Goal: Task Accomplishment & Management: Use online tool/utility

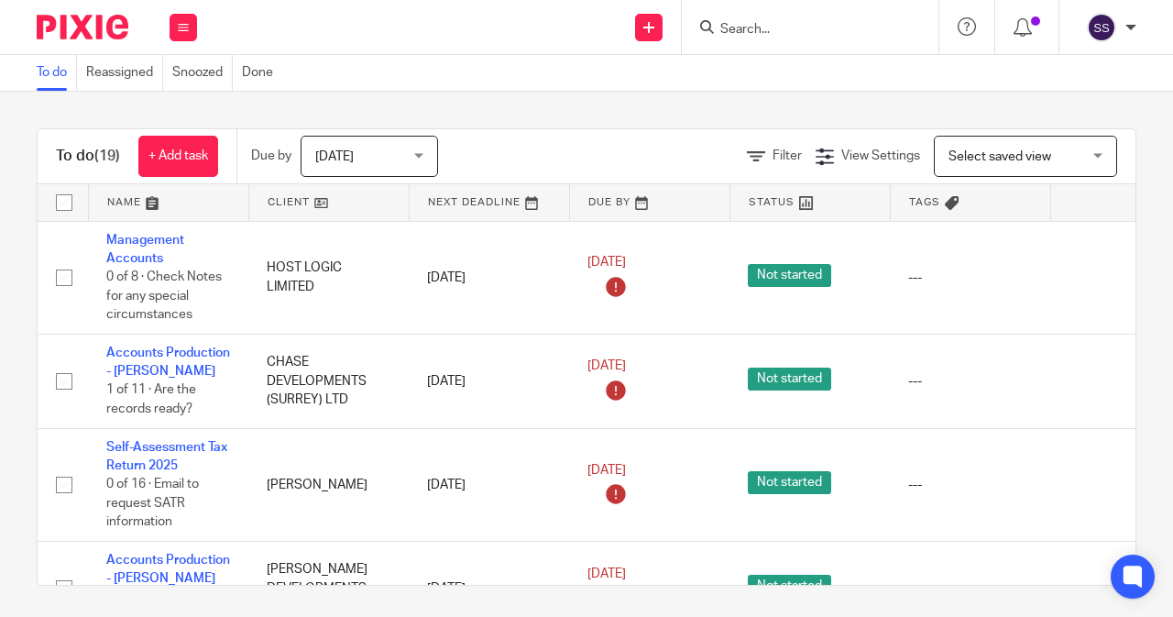
click at [733, 37] on input "Search" at bounding box center [800, 30] width 165 height 16
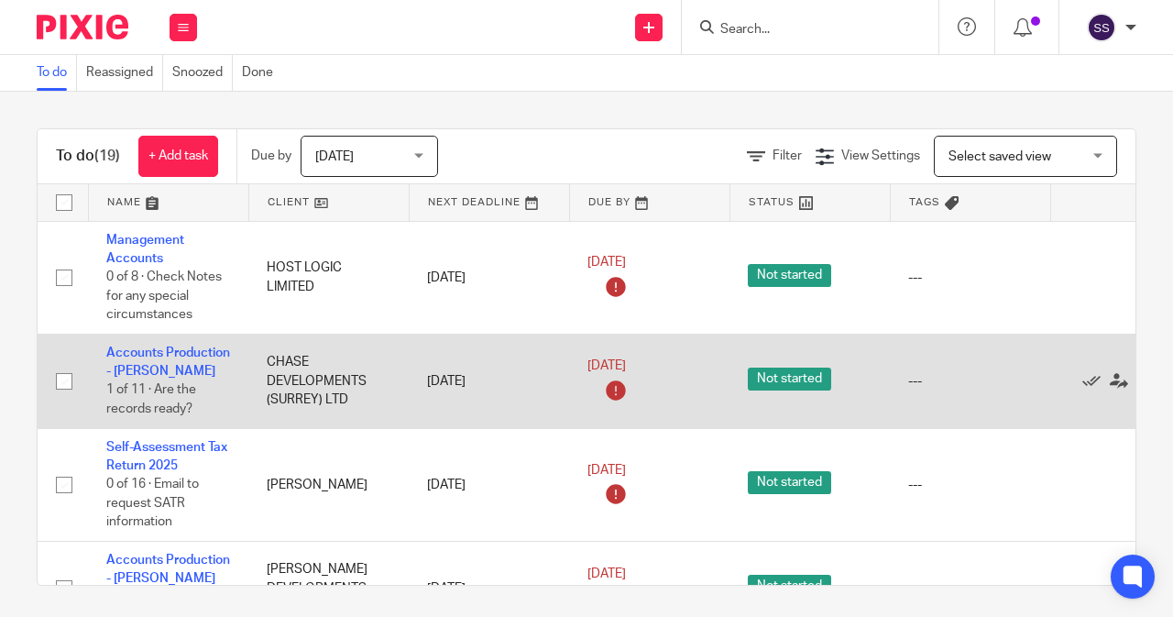
scroll to position [92, 0]
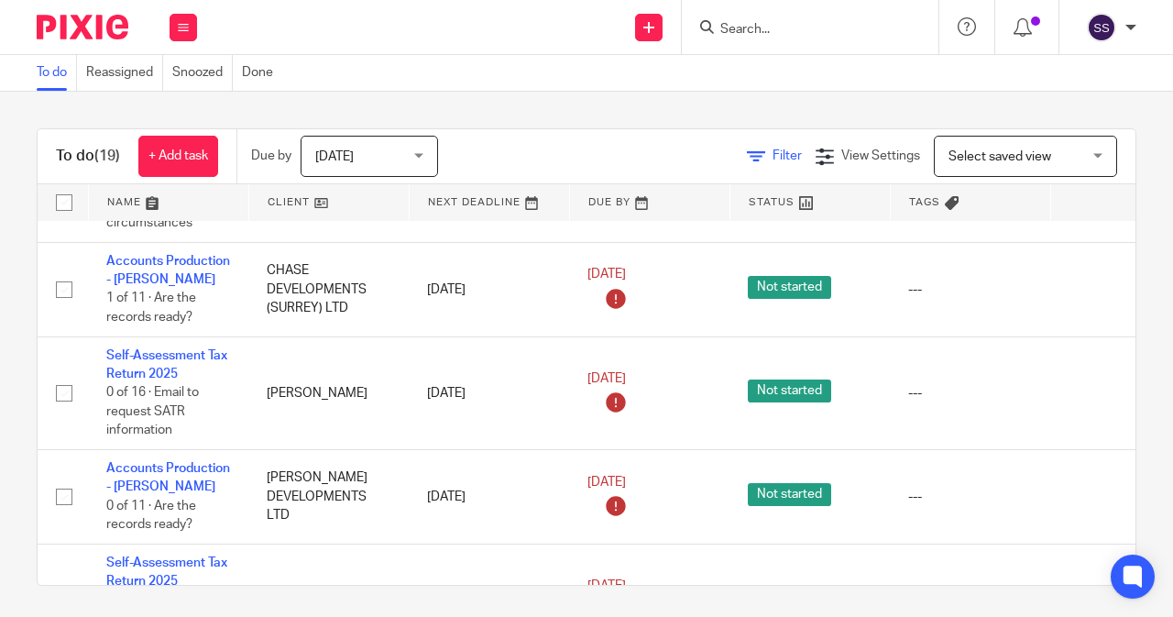
click at [772, 157] on span "Filter" at bounding box center [786, 155] width 29 height 13
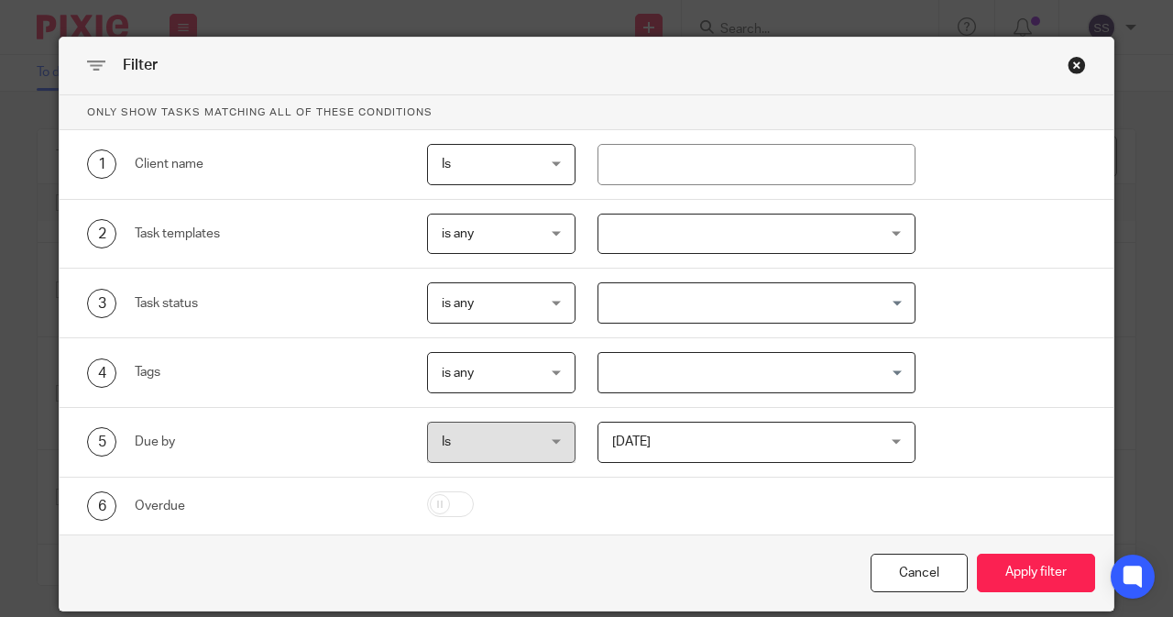
click at [619, 243] on div at bounding box center [756, 233] width 319 height 41
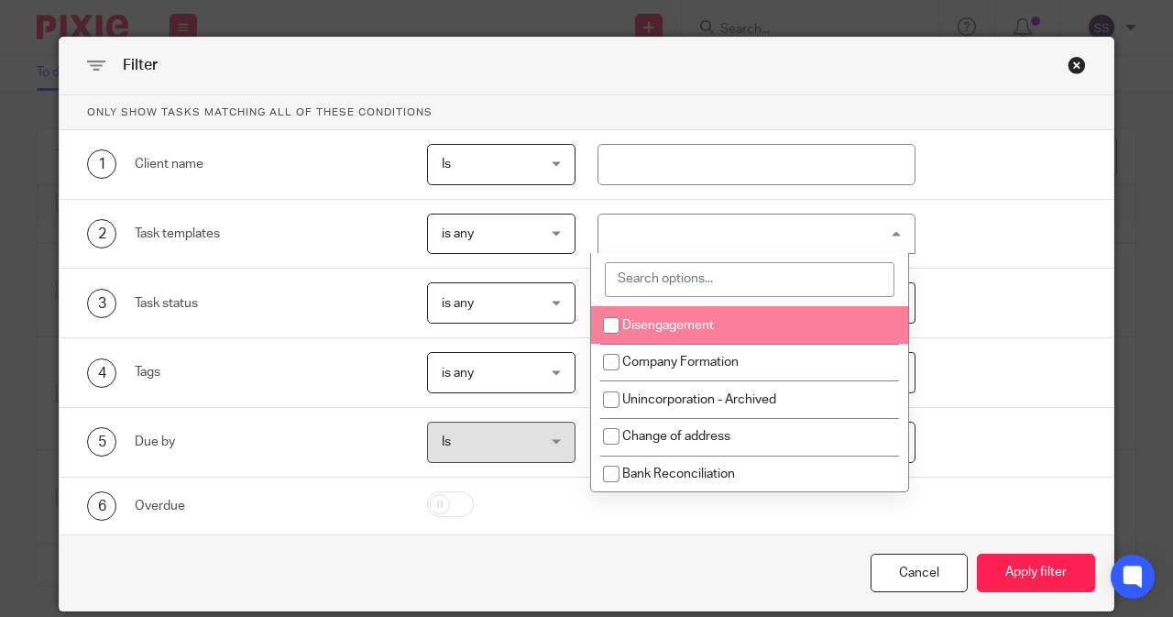
click at [625, 271] on input "search" at bounding box center [750, 279] width 290 height 35
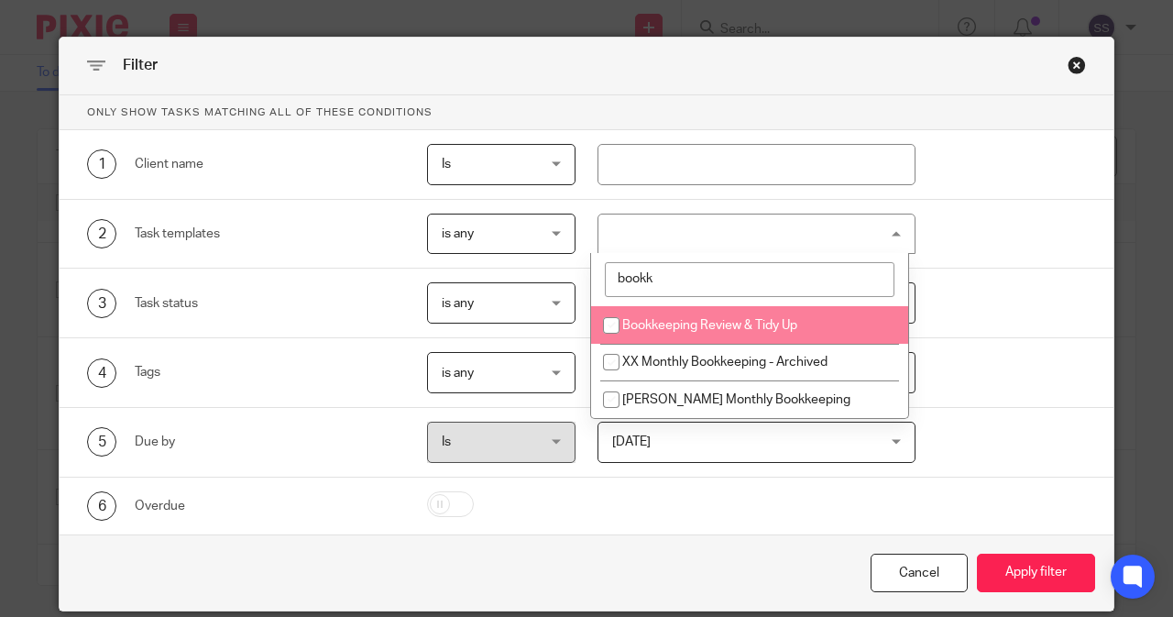
type input "bookk"
click at [652, 338] on li "Bookkeeping Review & Tidy Up" at bounding box center [749, 325] width 317 height 38
checkbox input "true"
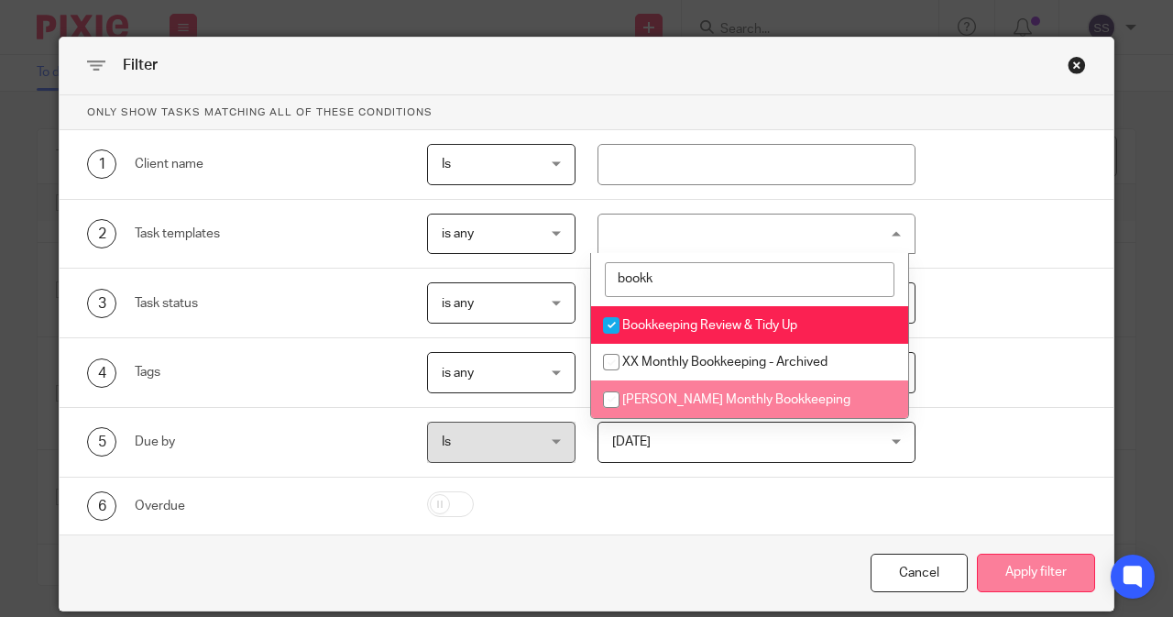
drag, startPoint x: 1026, startPoint y: 571, endPoint x: 1018, endPoint y: 576, distance: 9.9
click at [1027, 571] on button "Apply filter" at bounding box center [1036, 572] width 118 height 39
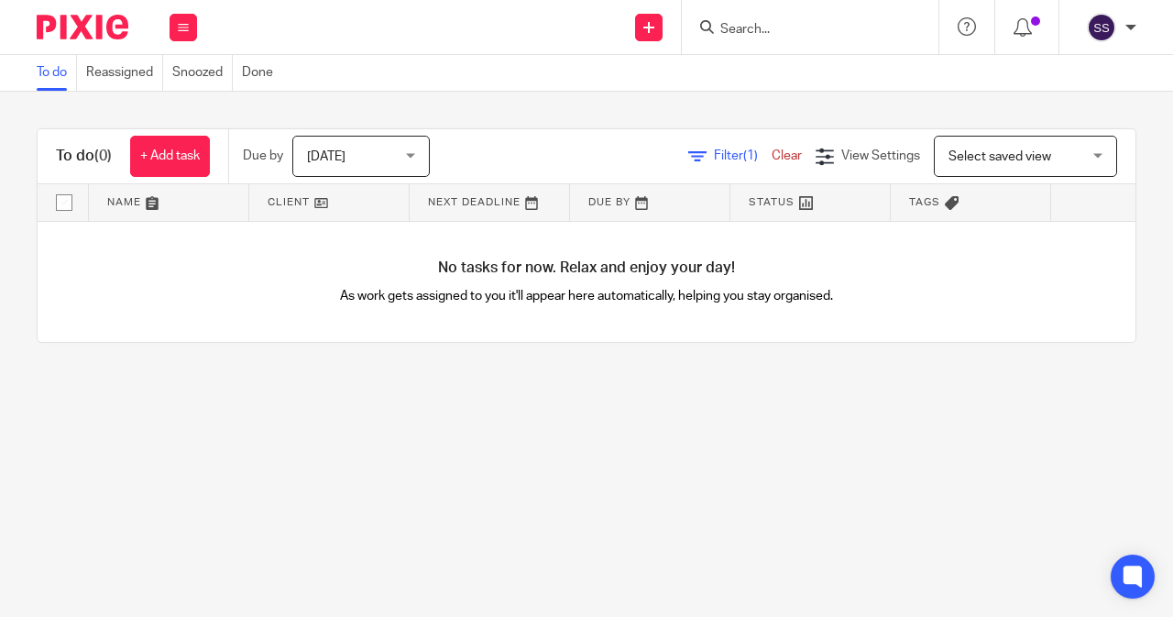
click at [772, 153] on link "Clear" at bounding box center [787, 155] width 30 height 13
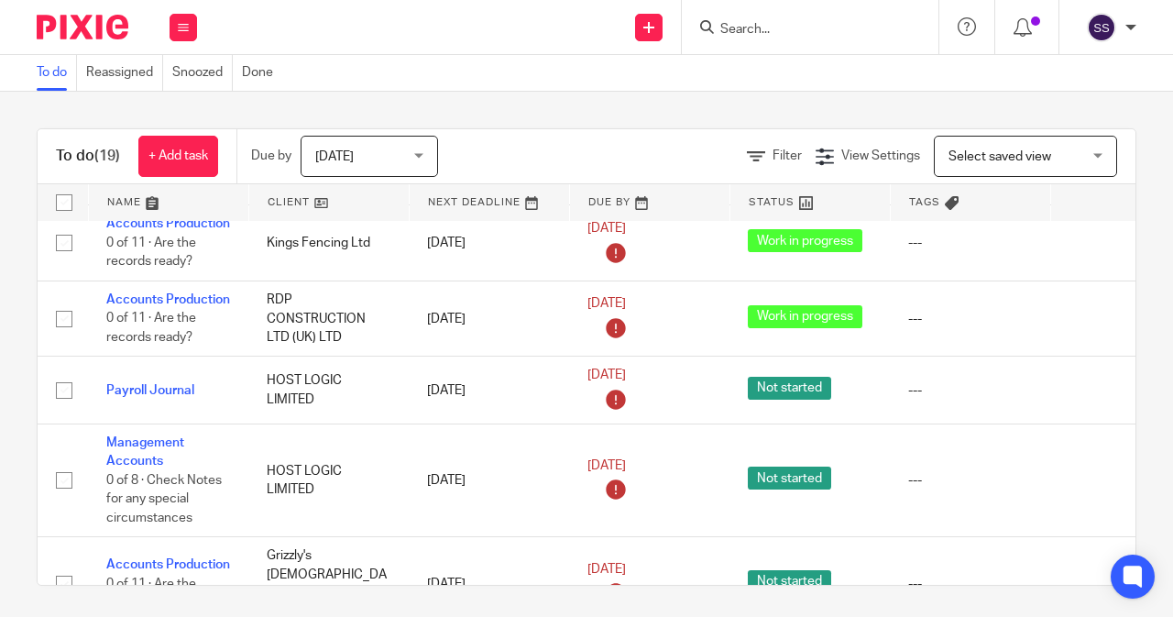
scroll to position [1558, 0]
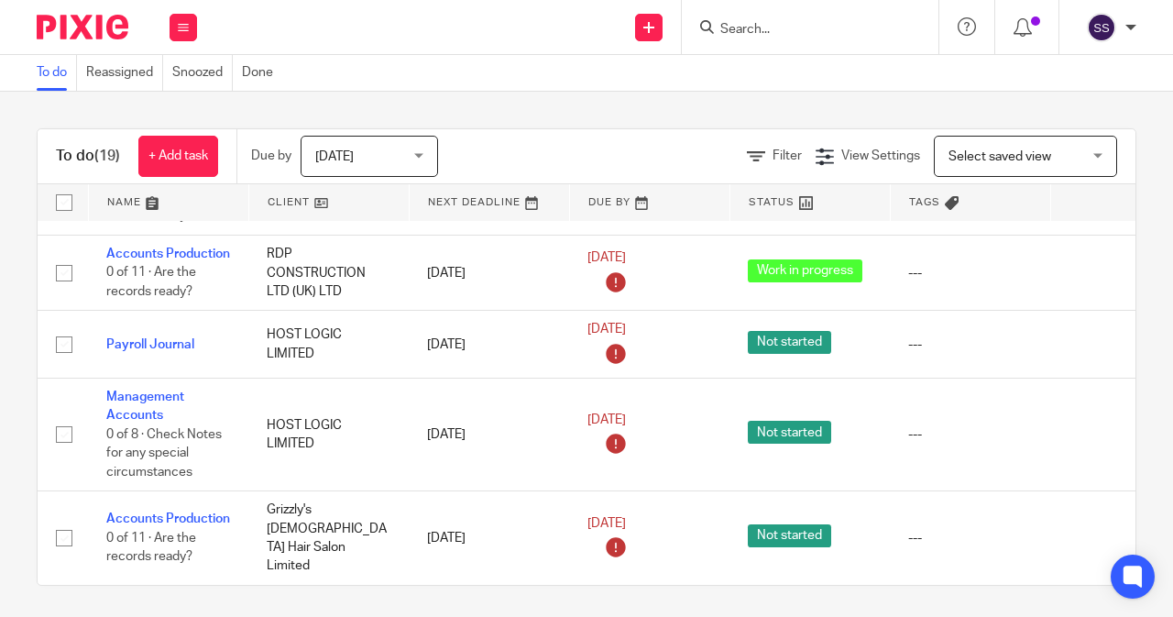
click at [731, 23] on input "Search" at bounding box center [800, 30] width 165 height 16
type input "chase"
click at [787, 63] on link at bounding box center [849, 71] width 268 height 27
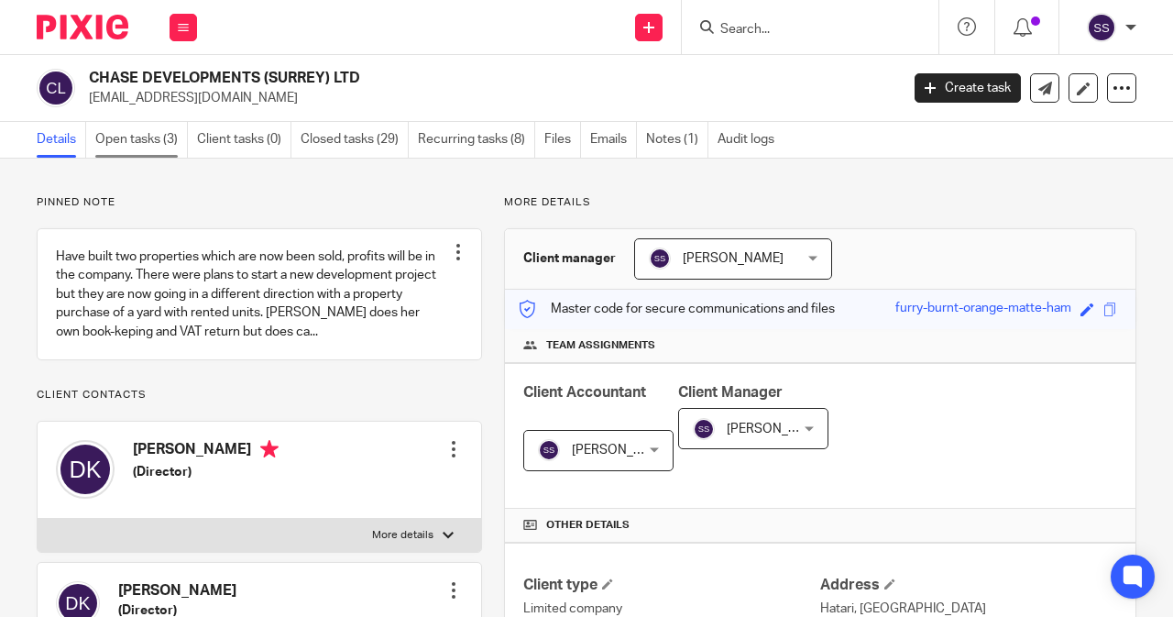
click at [163, 140] on link "Open tasks (3)" at bounding box center [141, 140] width 93 height 36
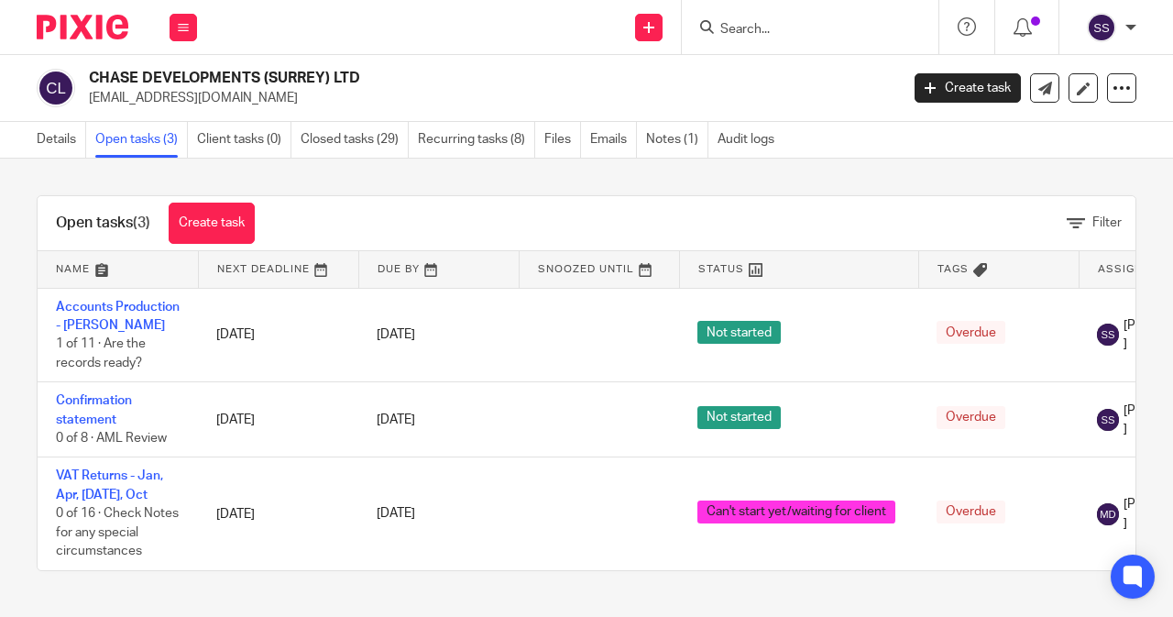
click at [766, 32] on input "Search" at bounding box center [800, 30] width 165 height 16
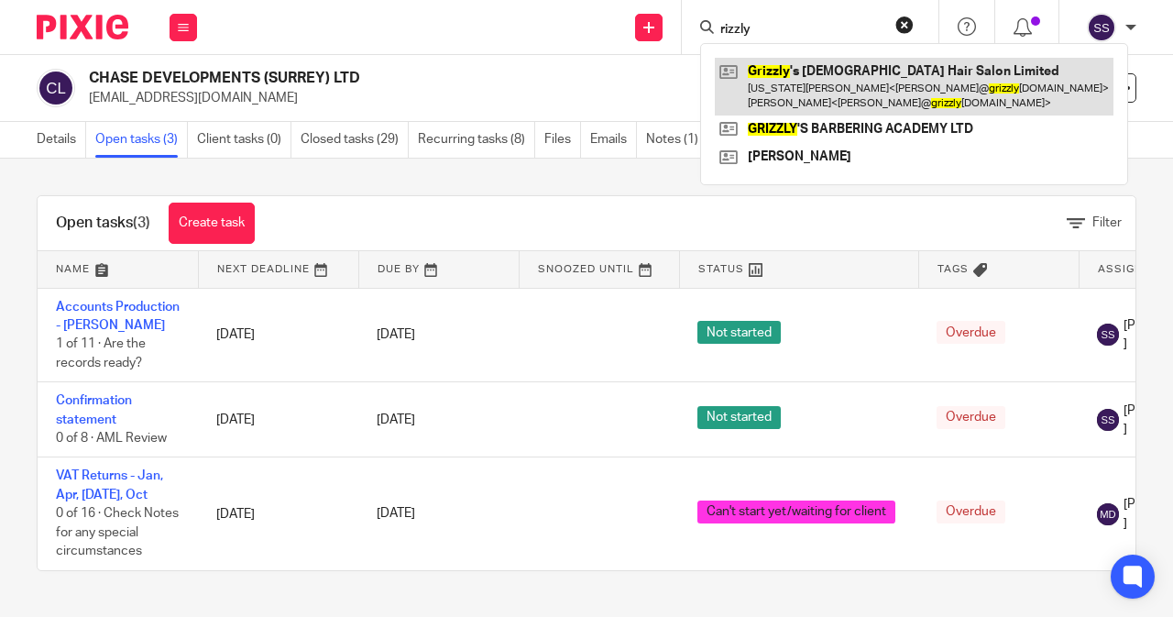
type input "rizzly"
click at [828, 77] on link at bounding box center [914, 86] width 399 height 57
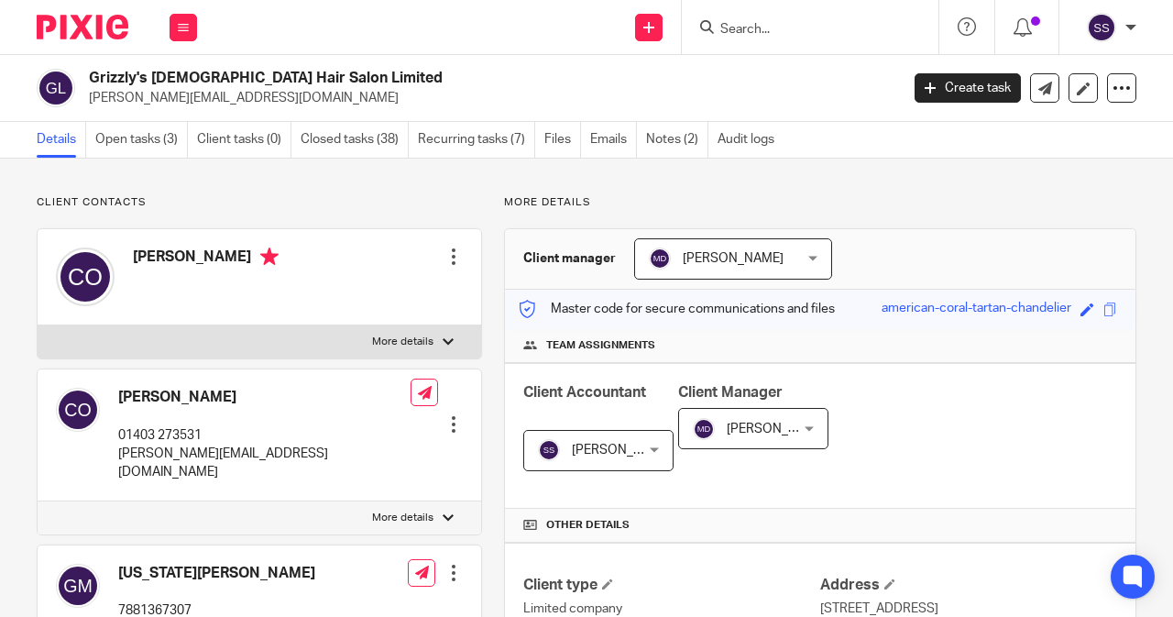
click at [137, 156] on link "Open tasks (3)" at bounding box center [141, 140] width 93 height 36
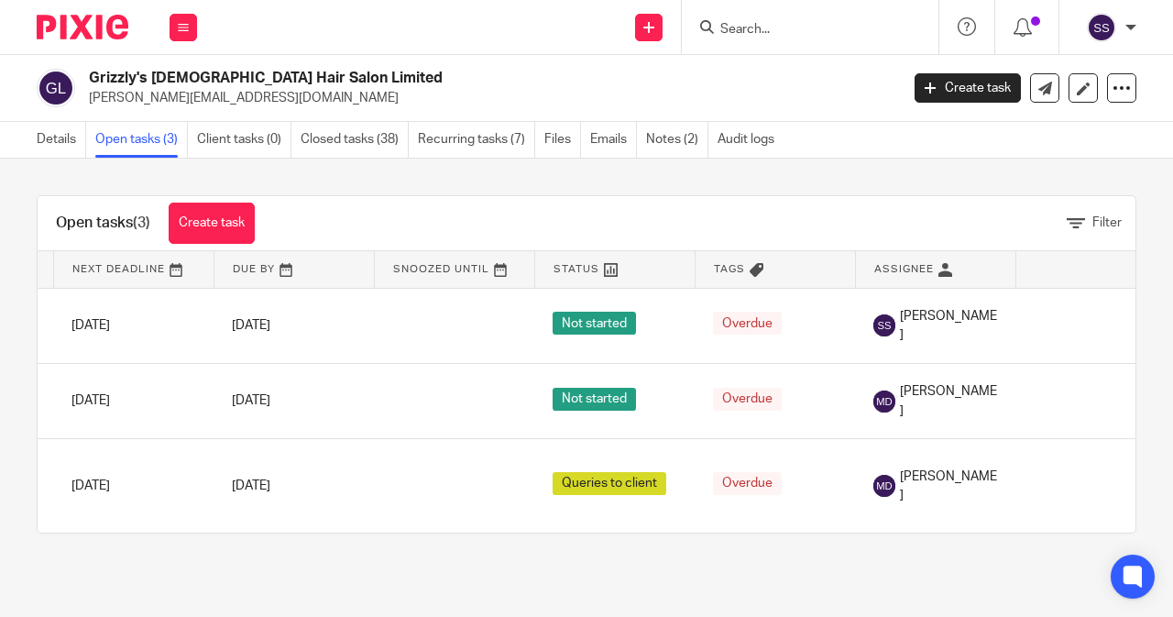
scroll to position [0, 213]
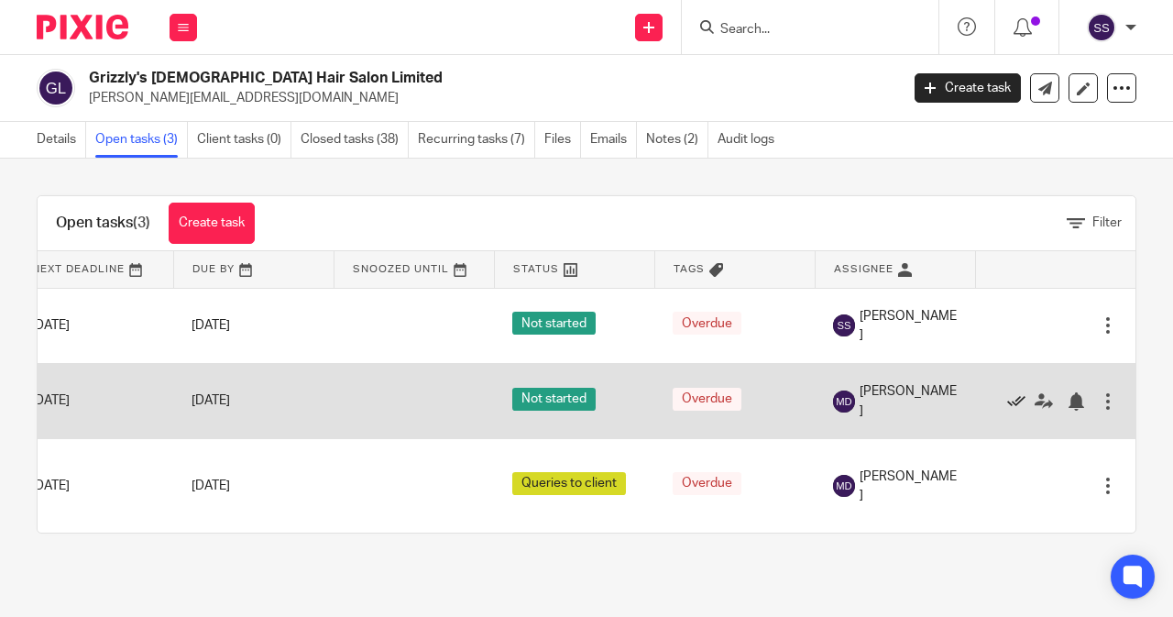
click at [1007, 411] on icon at bounding box center [1016, 401] width 18 height 18
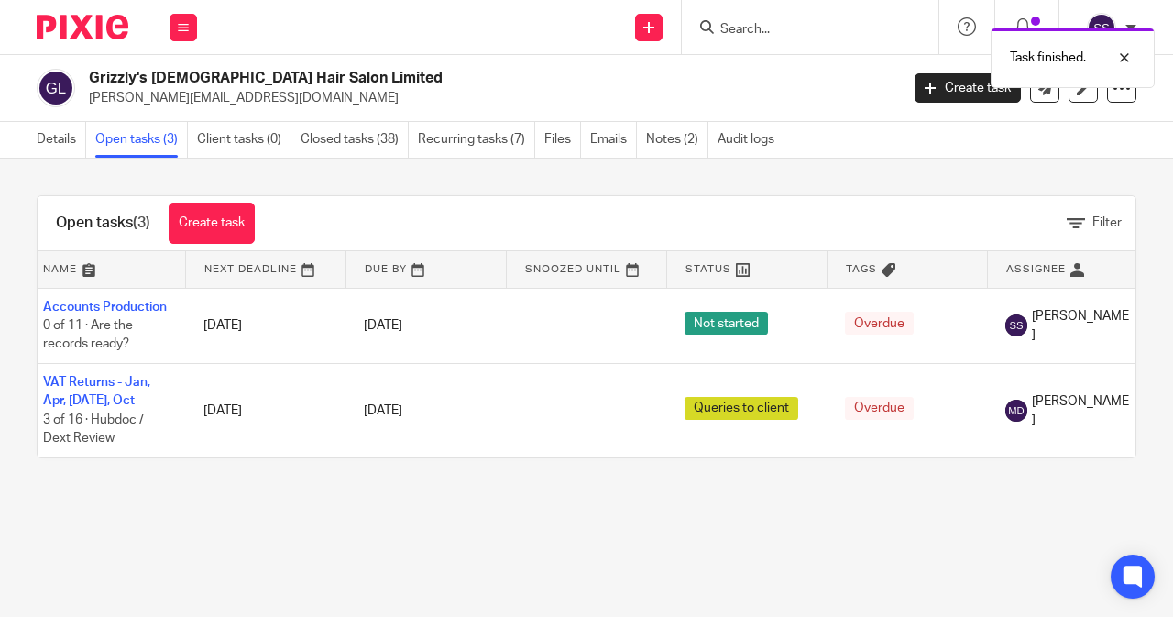
scroll to position [0, 0]
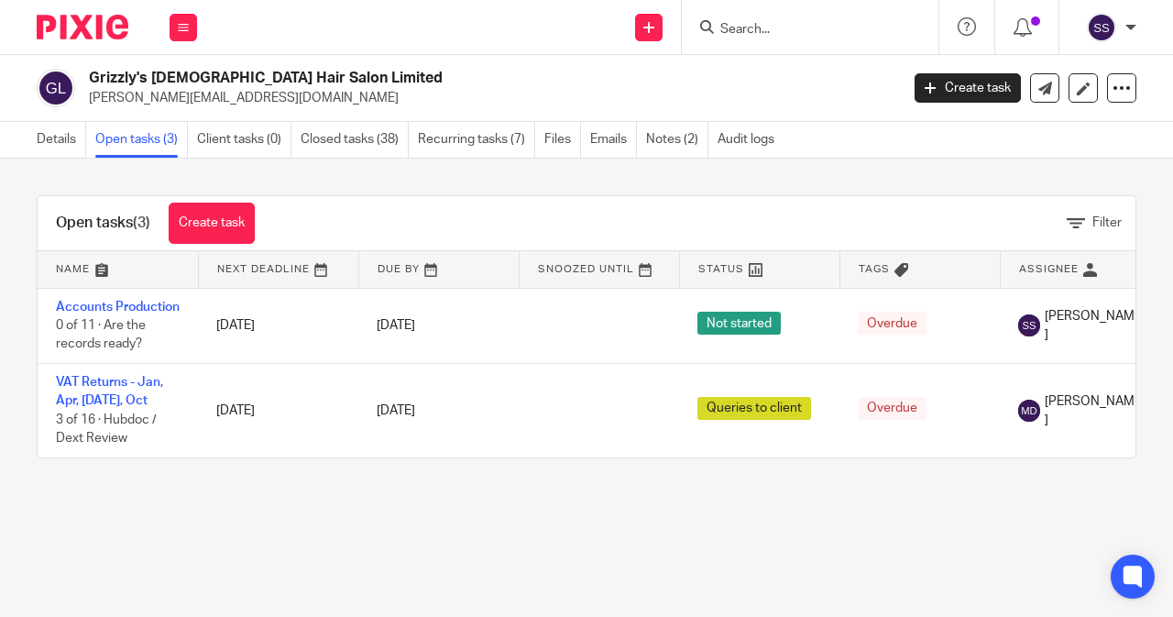
click at [735, 29] on input "Search" at bounding box center [800, 30] width 165 height 16
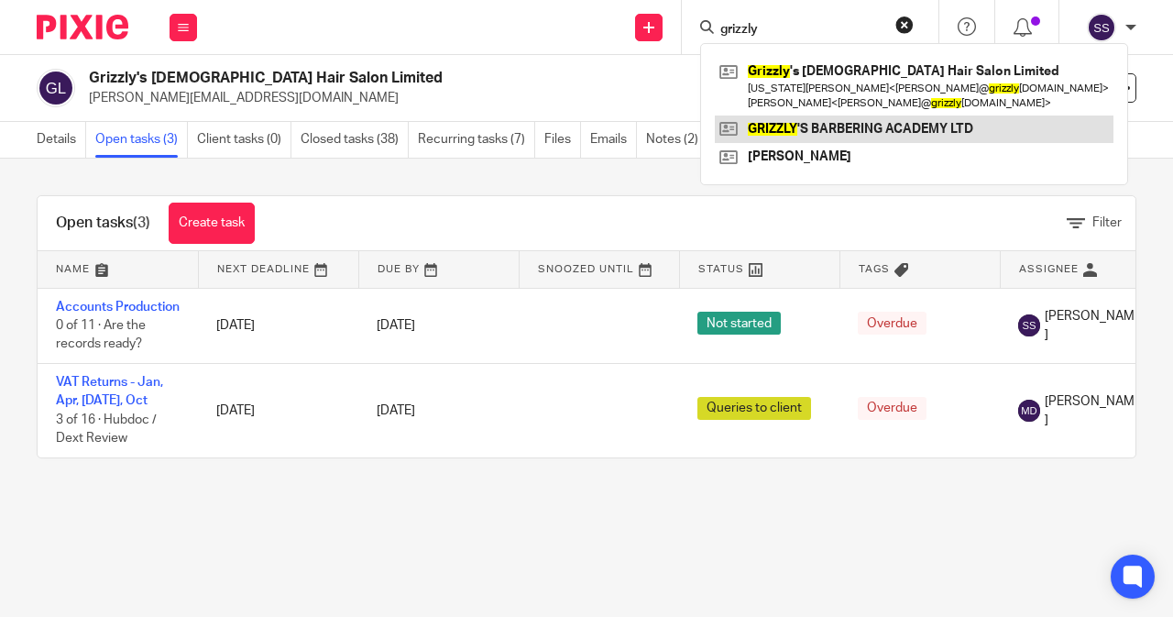
type input "grizzly"
click at [810, 132] on link at bounding box center [914, 128] width 399 height 27
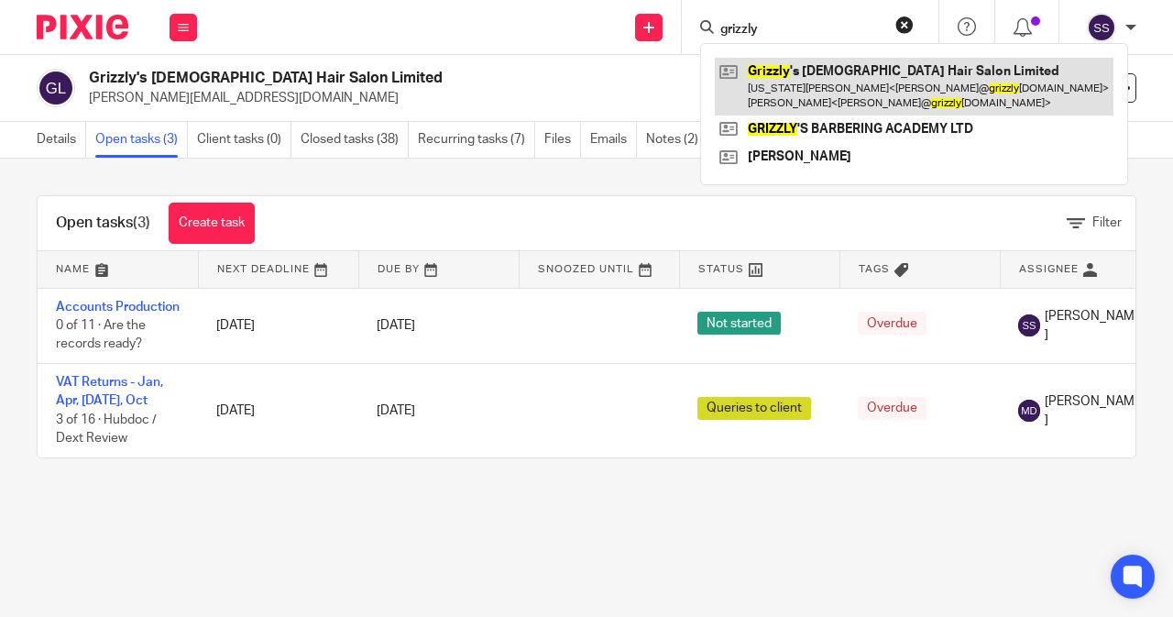
click at [834, 114] on link at bounding box center [914, 86] width 399 height 57
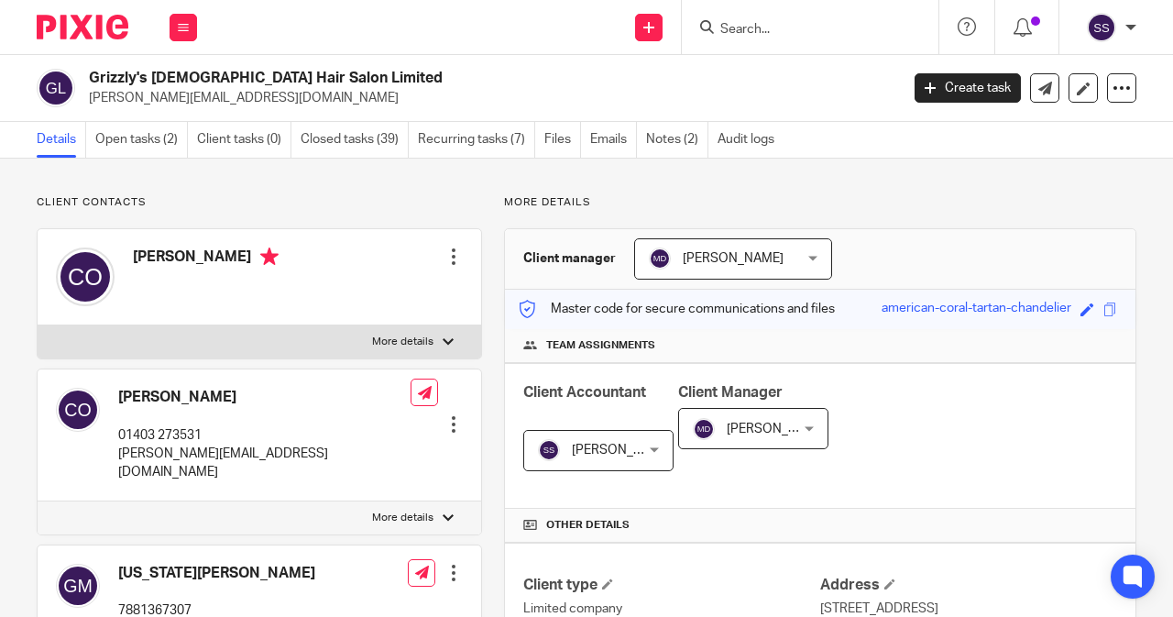
click at [735, 28] on input "Search" at bounding box center [800, 30] width 165 height 16
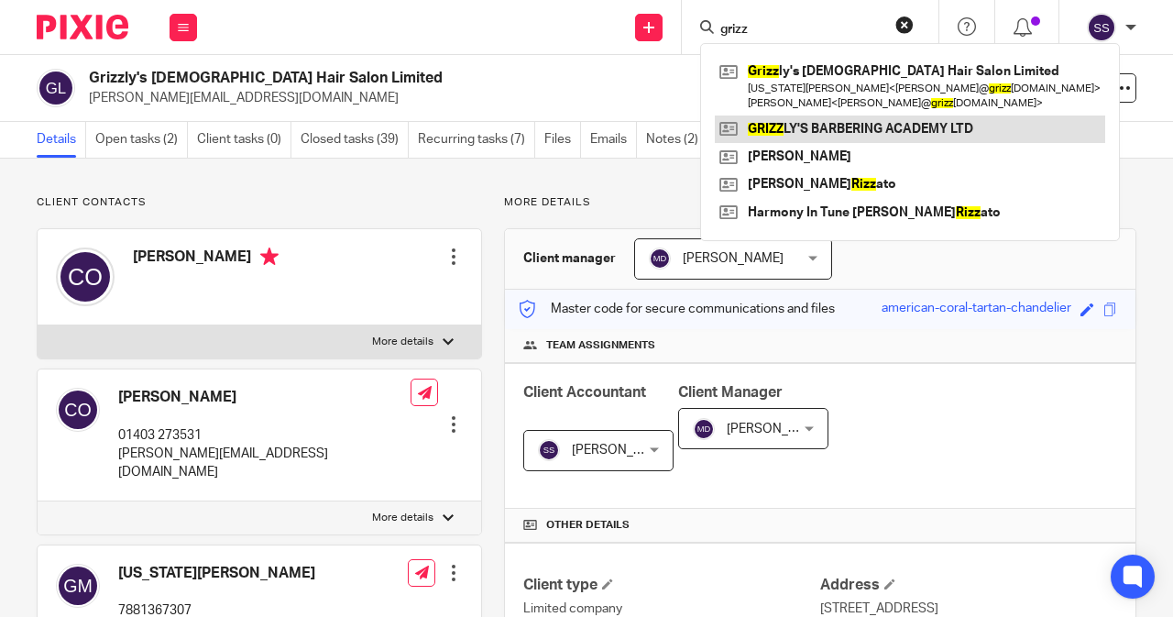
type input "grizz"
click at [837, 126] on link at bounding box center [910, 128] width 390 height 27
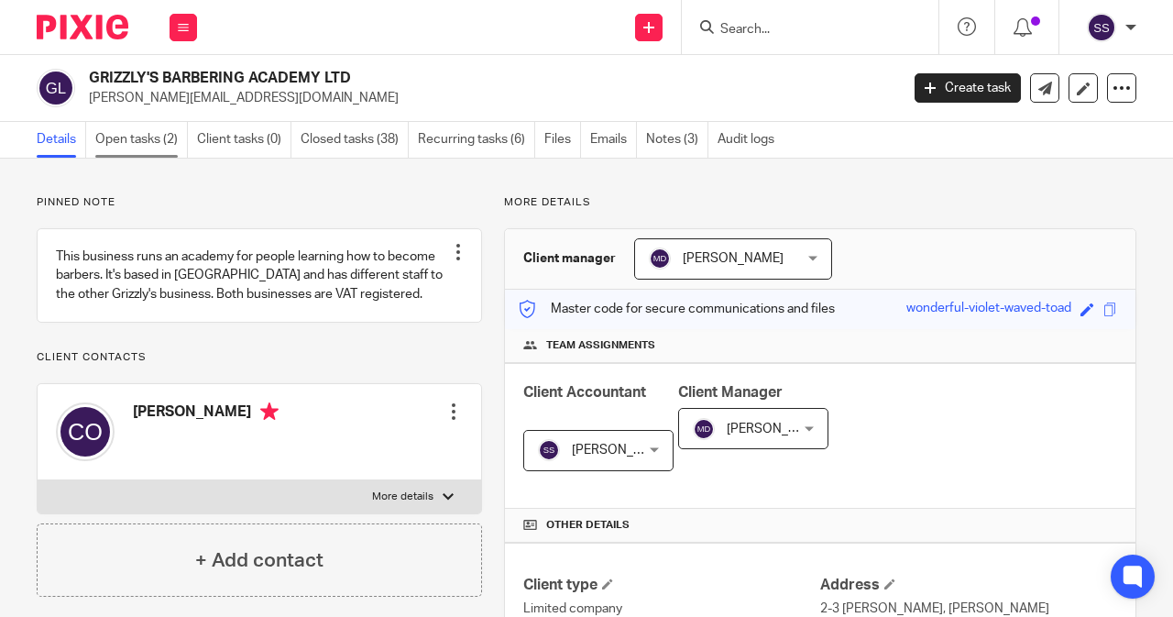
click at [117, 133] on link "Open tasks (2)" at bounding box center [141, 140] width 93 height 36
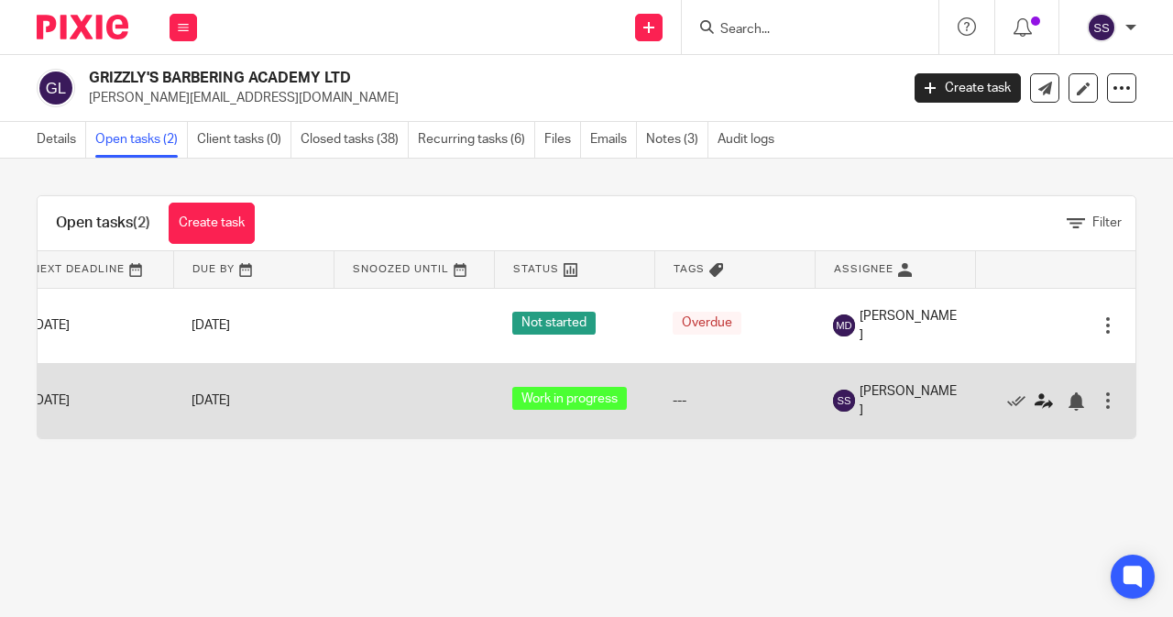
scroll to position [0, 213]
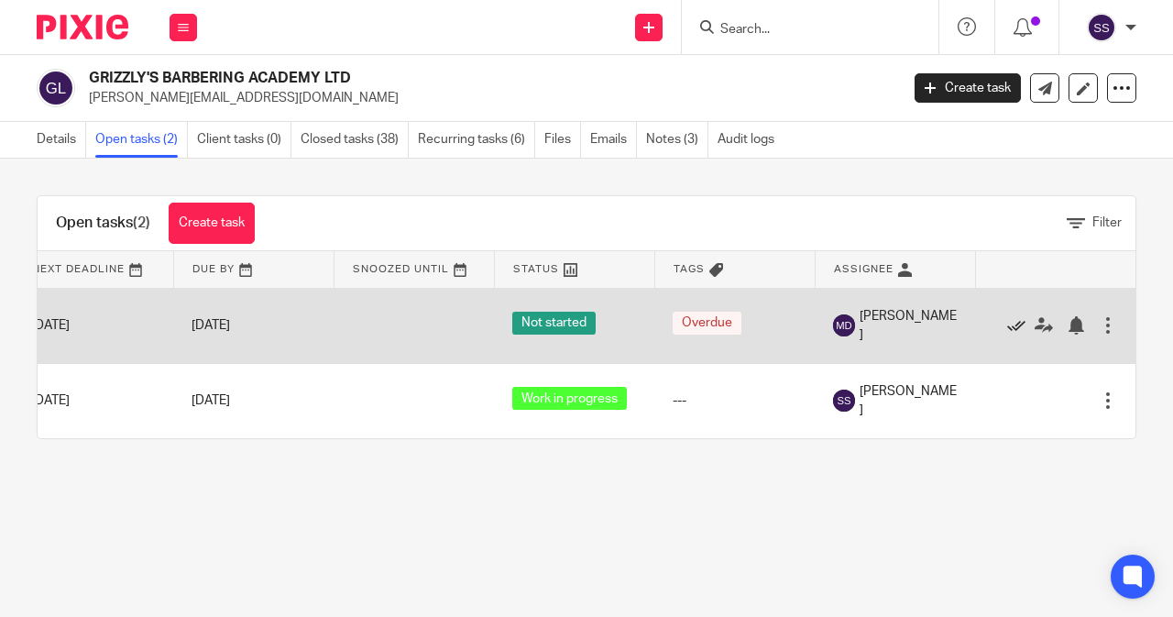
click at [1007, 323] on icon at bounding box center [1016, 325] width 18 height 18
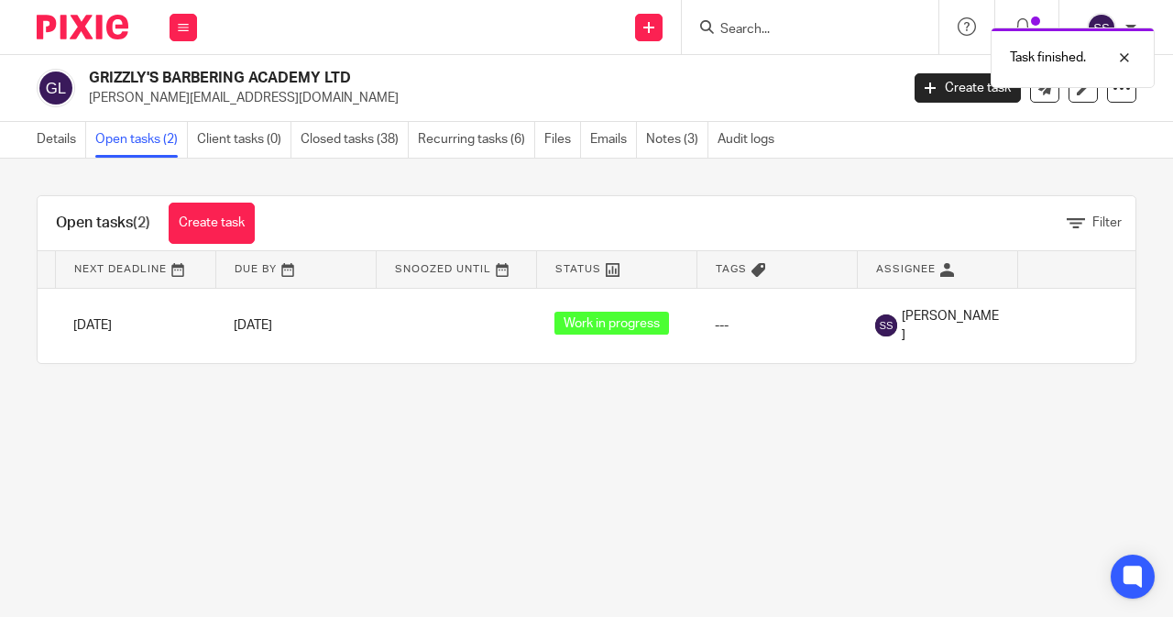
scroll to position [0, 0]
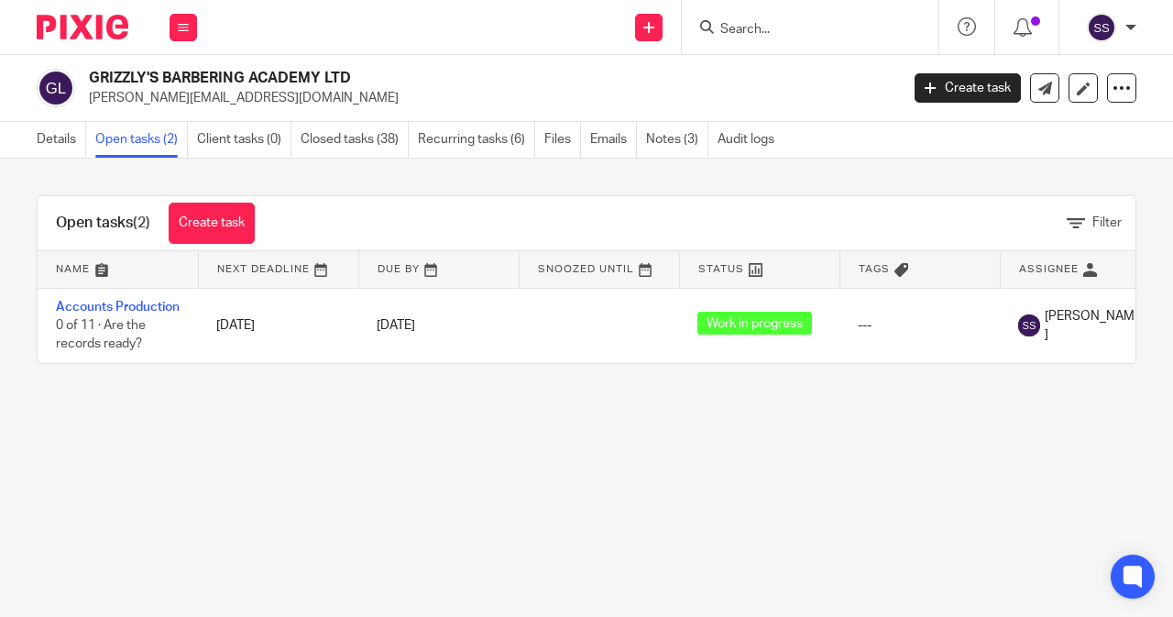
click at [786, 35] on input "Search" at bounding box center [800, 30] width 165 height 16
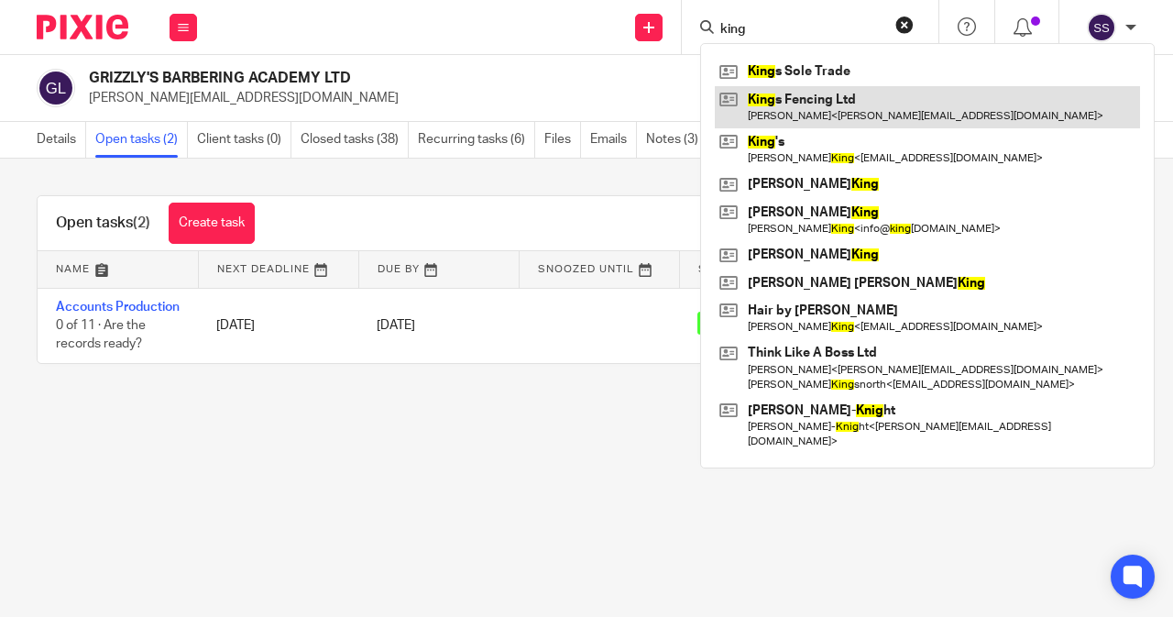
type input "king"
click at [806, 91] on link at bounding box center [927, 107] width 425 height 42
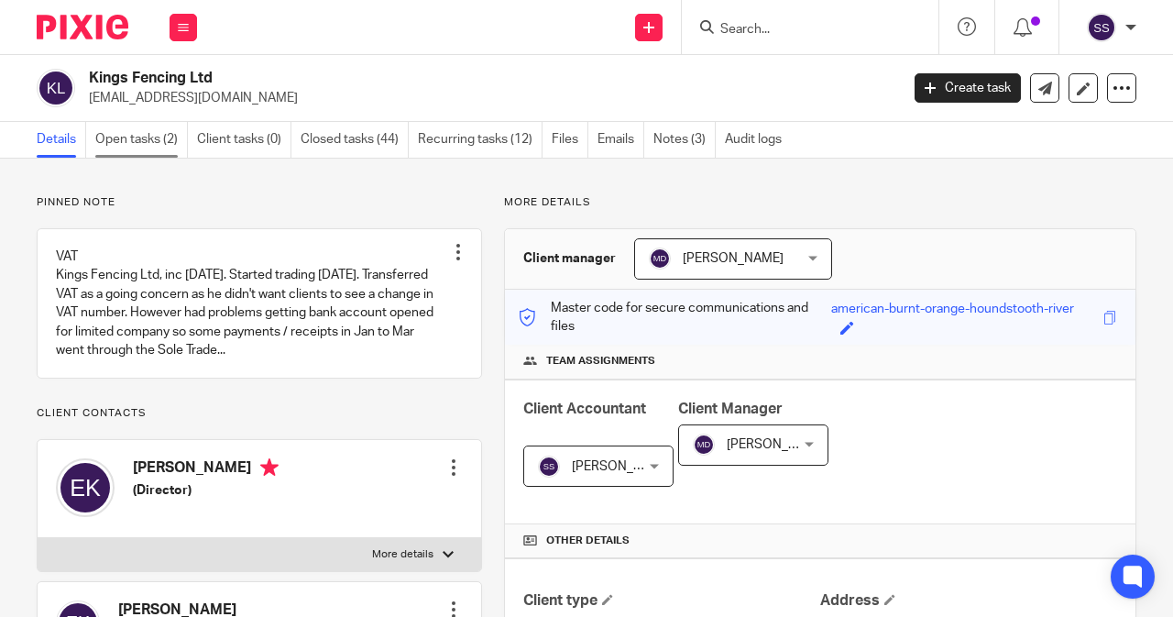
click at [163, 133] on link "Open tasks (2)" at bounding box center [141, 140] width 93 height 36
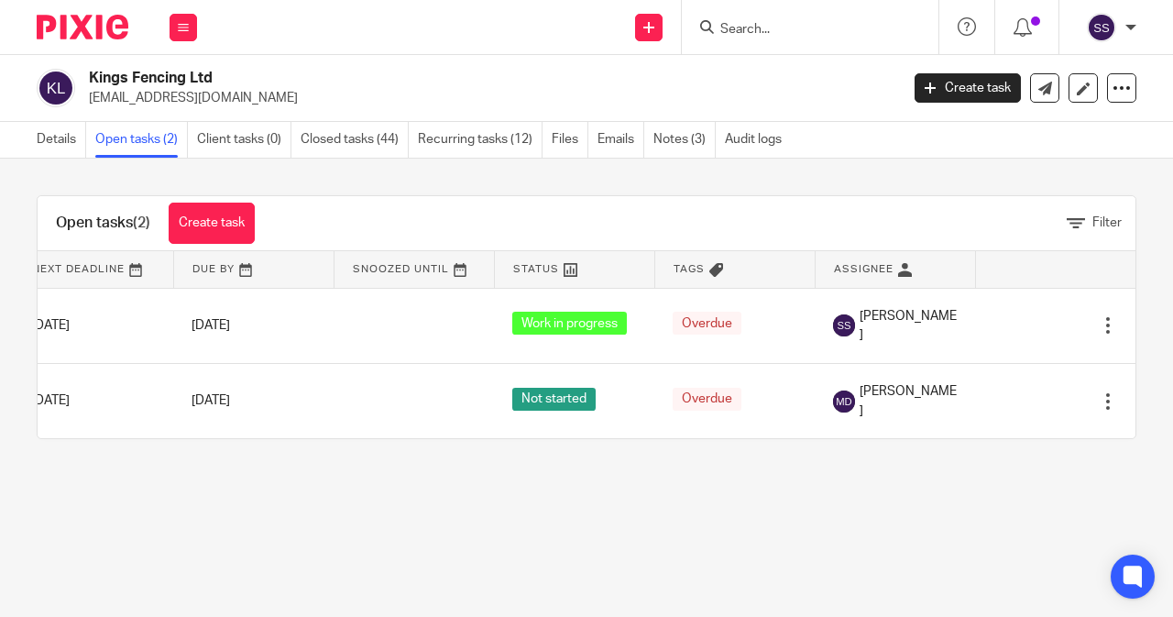
scroll to position [0, 213]
click at [754, 28] on input "Search" at bounding box center [800, 30] width 165 height 16
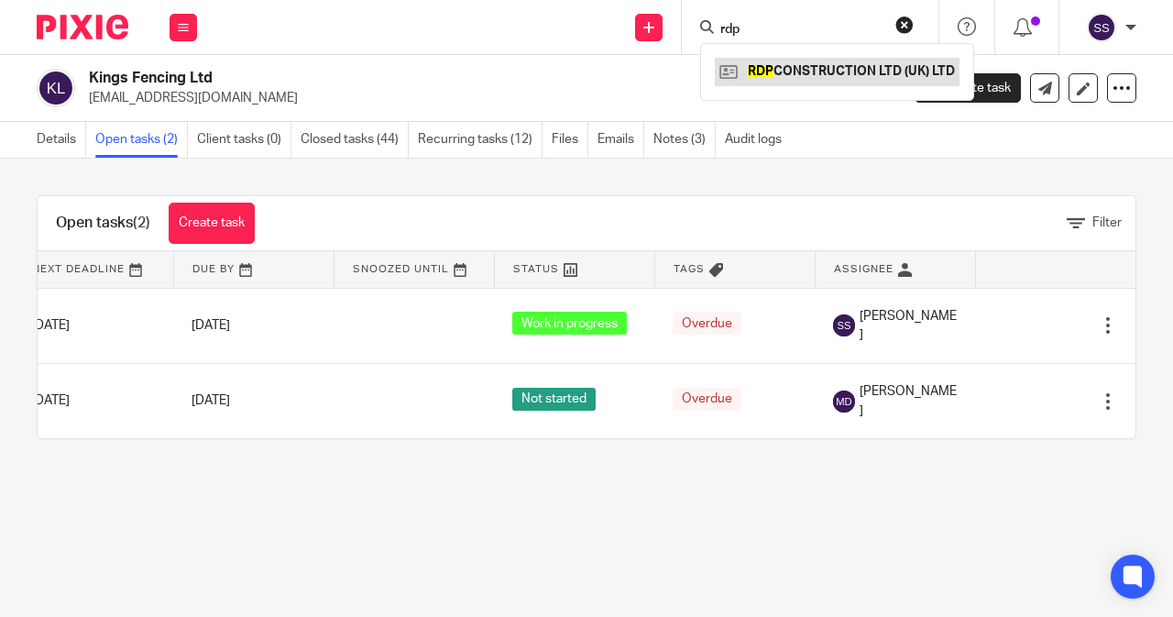
type input "rdp"
click at [781, 65] on link at bounding box center [837, 71] width 245 height 27
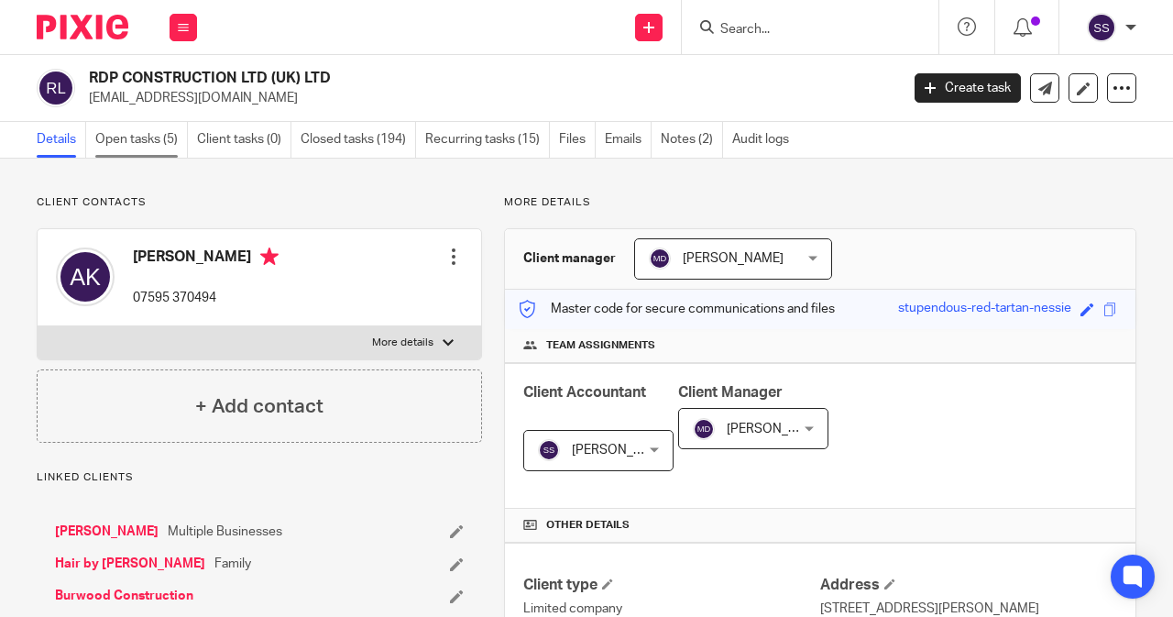
click at [115, 146] on link "Open tasks (5)" at bounding box center [141, 140] width 93 height 36
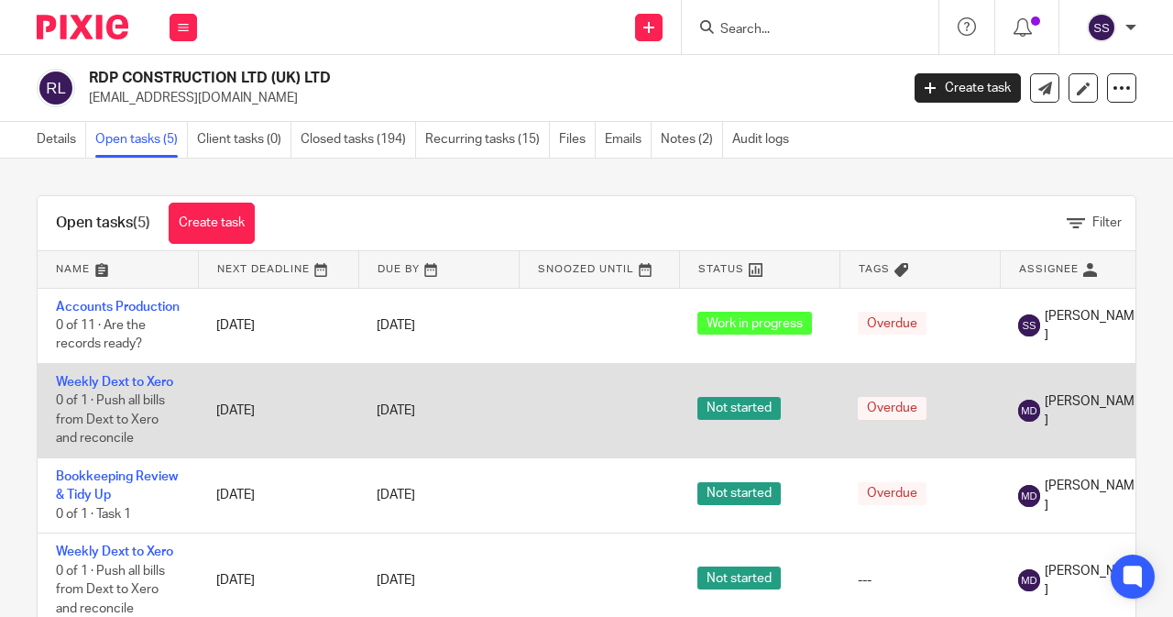
scroll to position [0, 226]
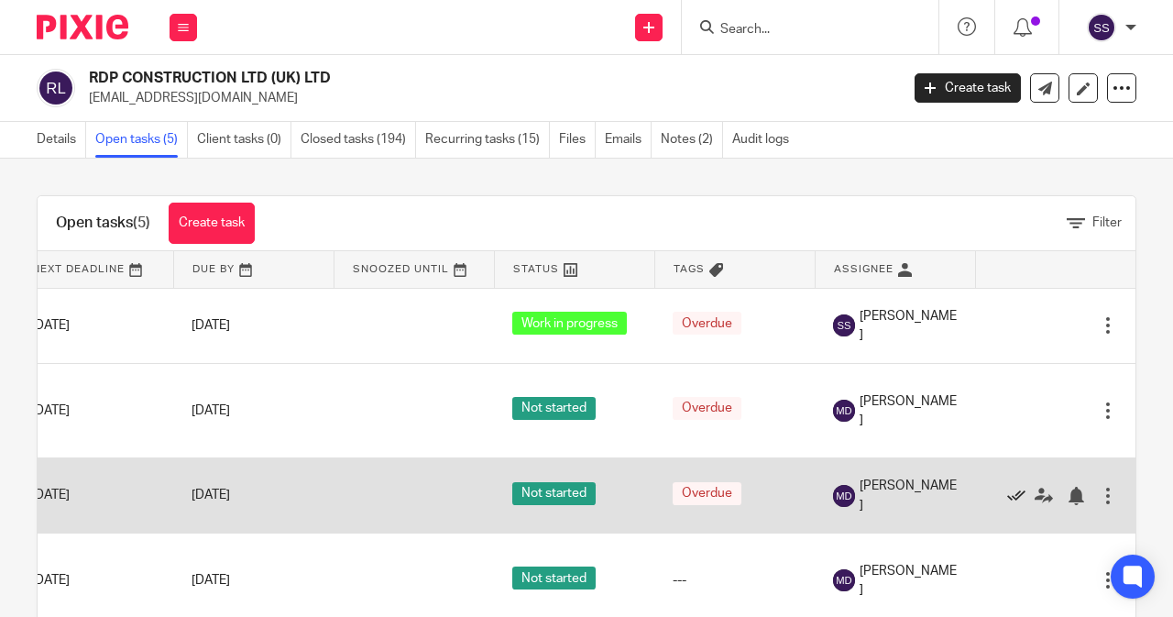
click at [1007, 505] on icon at bounding box center [1016, 496] width 18 height 18
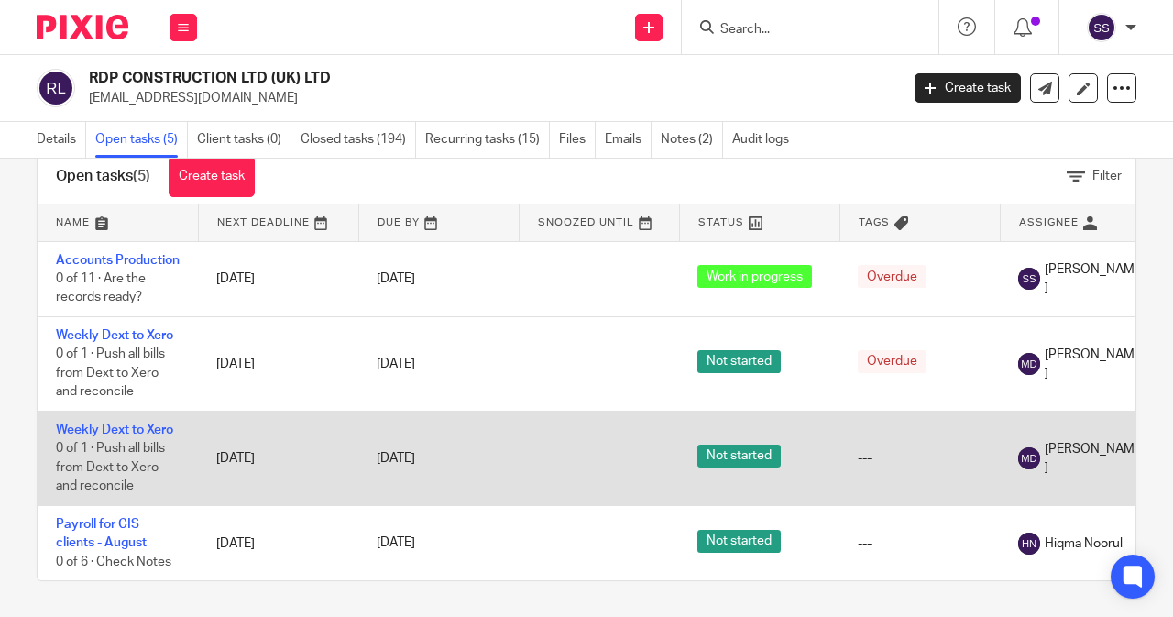
scroll to position [71, 0]
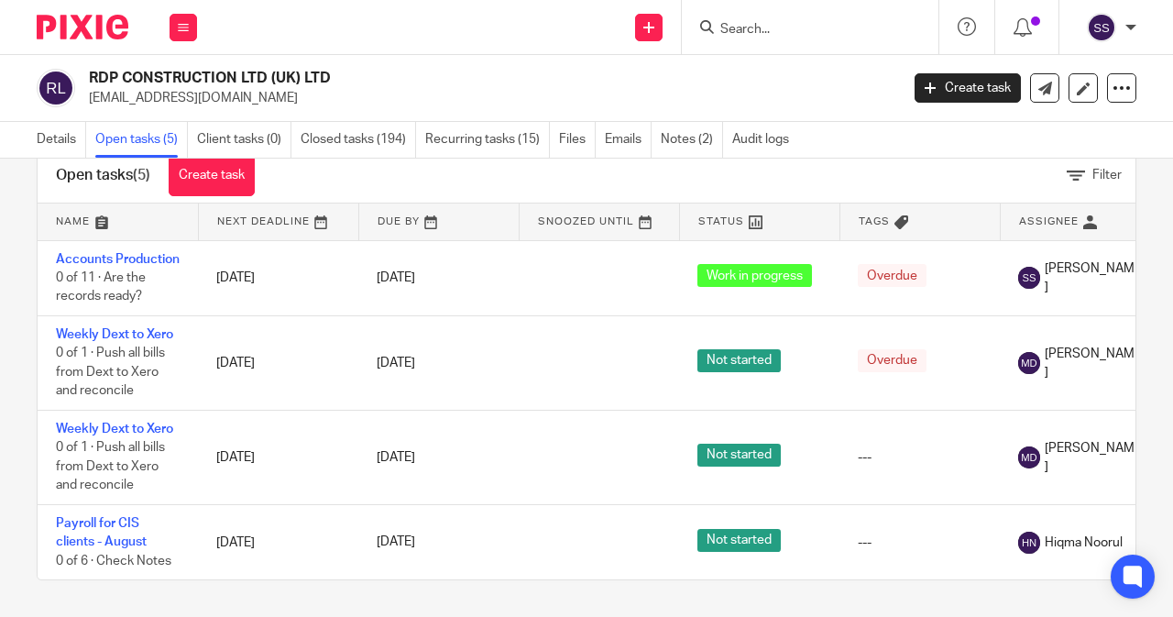
click at [744, 30] on input "Search" at bounding box center [800, 30] width 165 height 16
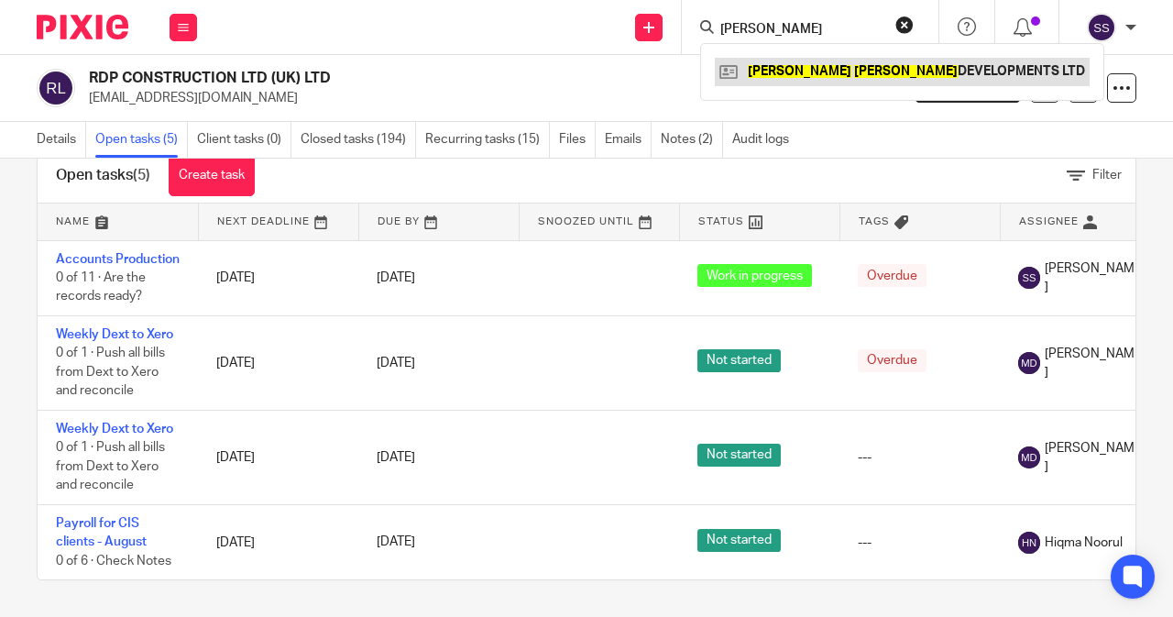
type input "[PERSON_NAME]"
click at [825, 66] on link at bounding box center [902, 71] width 375 height 27
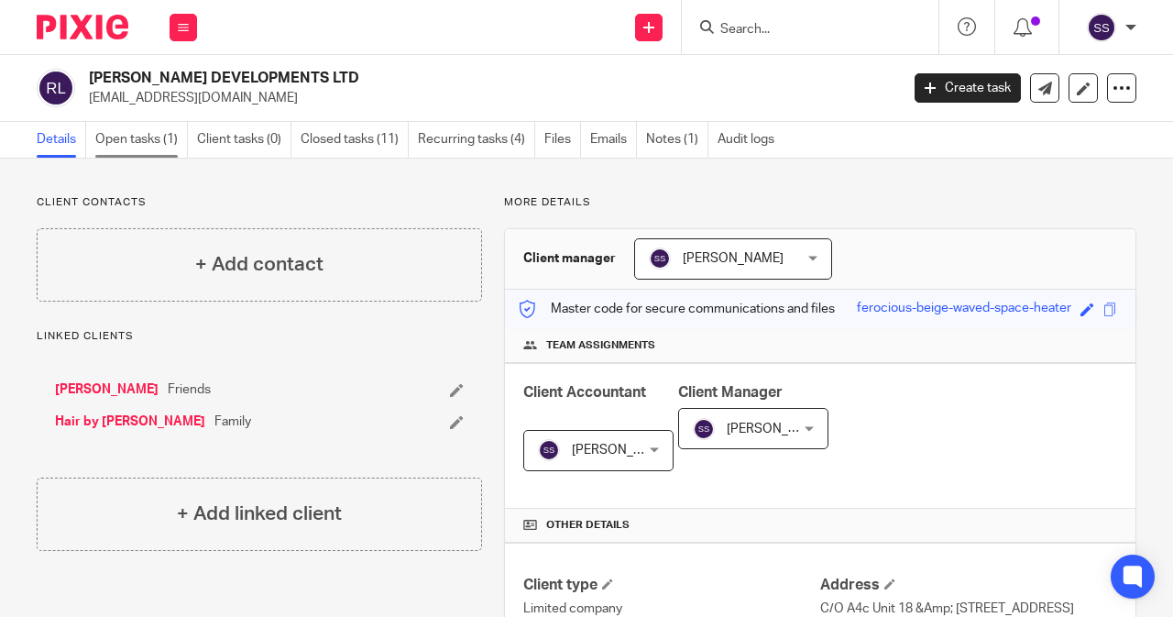
click at [143, 147] on link "Open tasks (1)" at bounding box center [141, 140] width 93 height 36
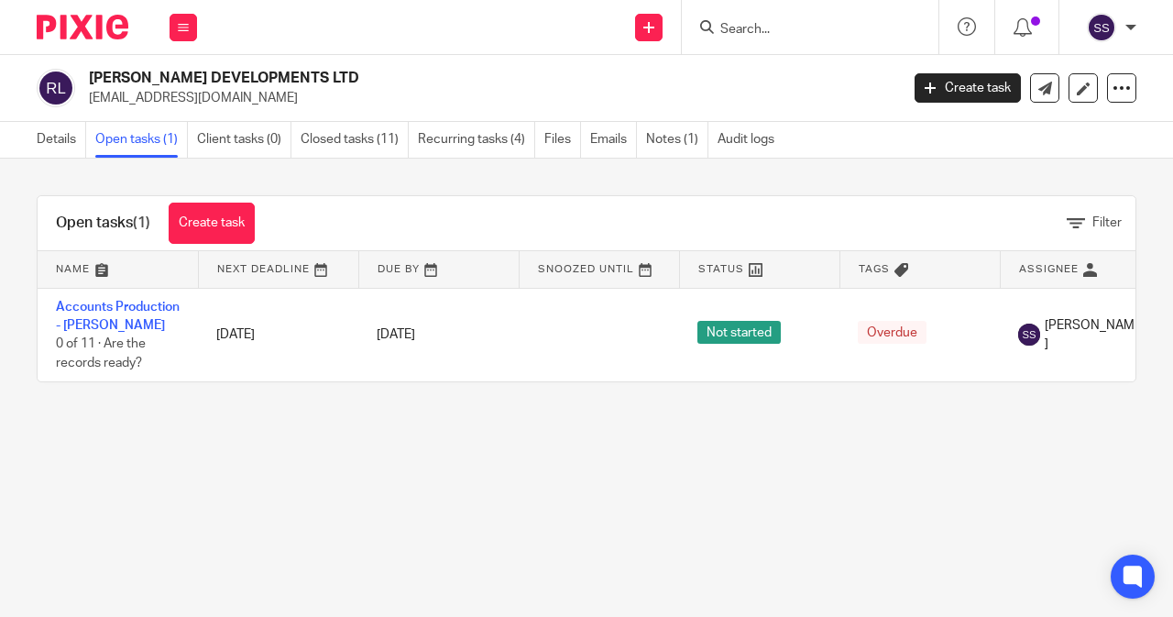
click at [731, 22] on input "Search" at bounding box center [800, 30] width 165 height 16
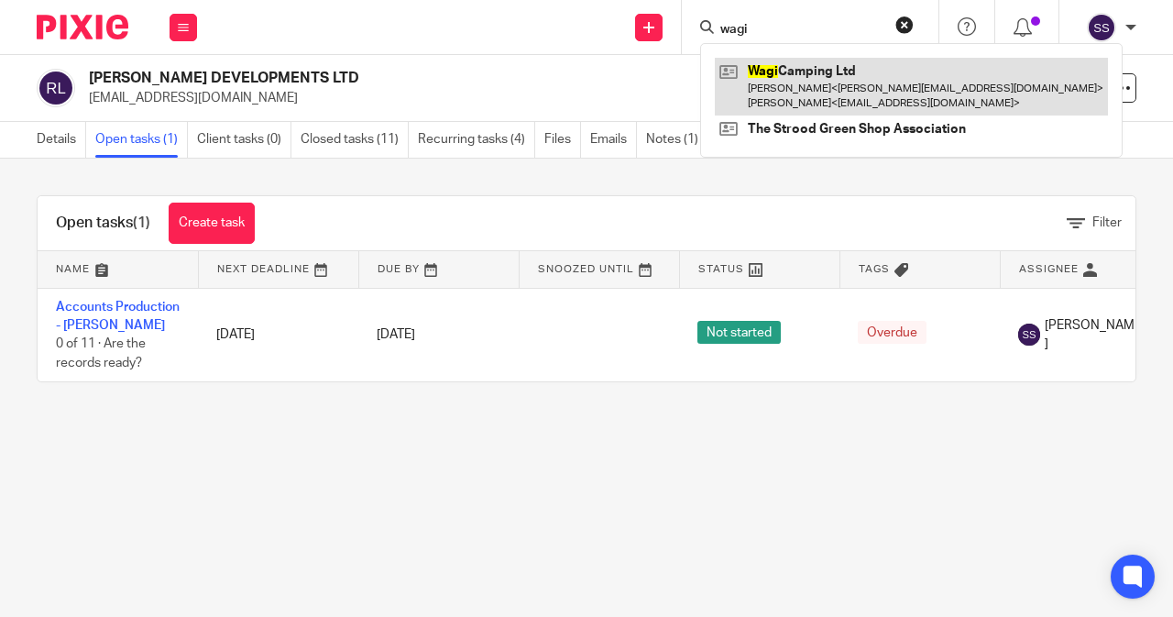
type input "wagi"
click at [805, 92] on link at bounding box center [911, 86] width 393 height 57
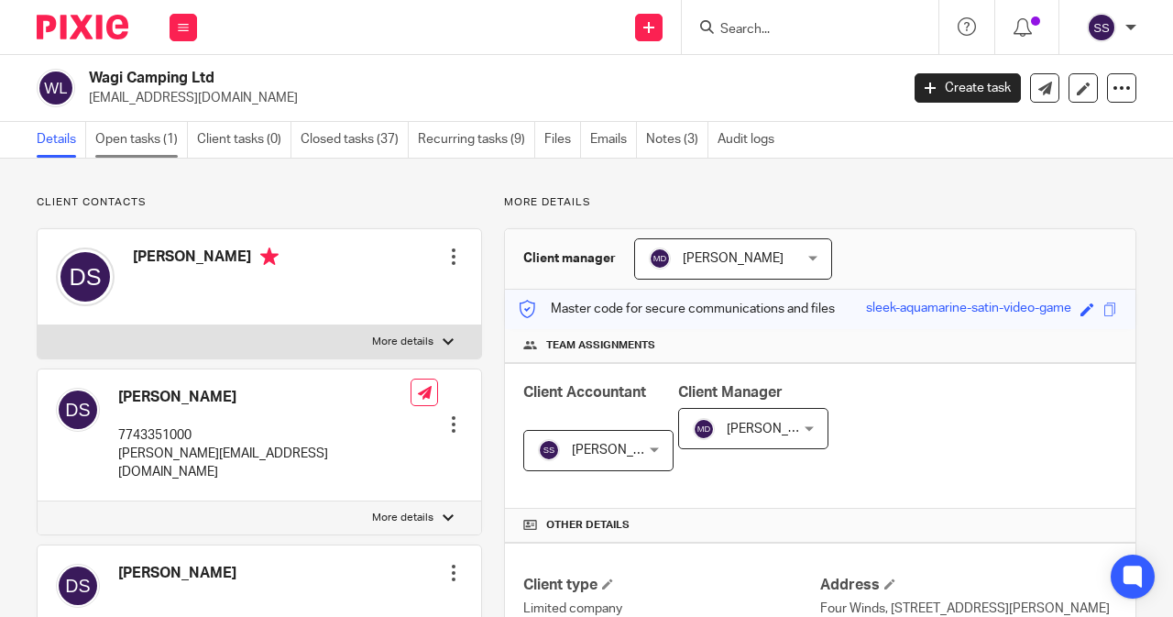
click at [147, 141] on link "Open tasks (1)" at bounding box center [141, 140] width 93 height 36
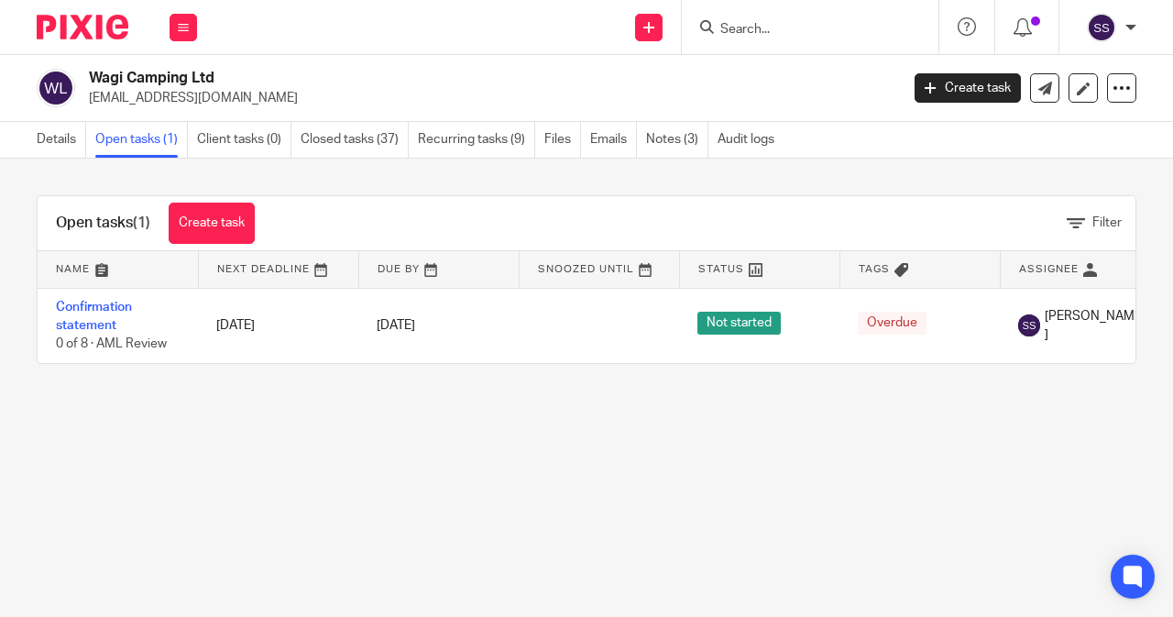
click at [739, 25] on input "Search" at bounding box center [800, 30] width 165 height 16
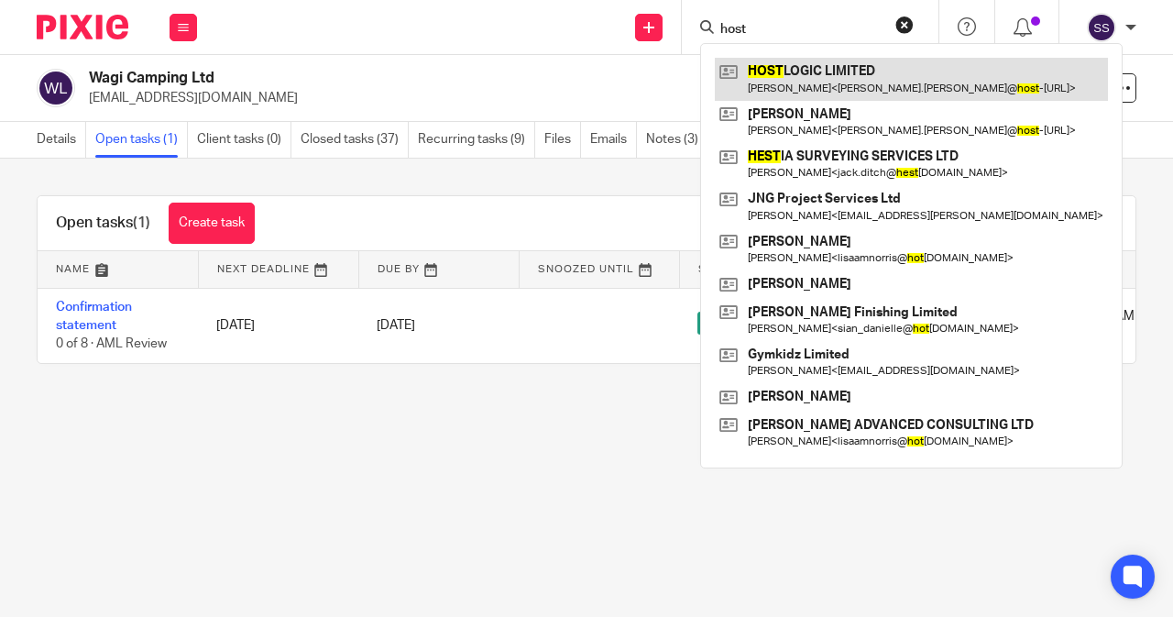
type input "host"
click at [826, 61] on link at bounding box center [911, 79] width 393 height 42
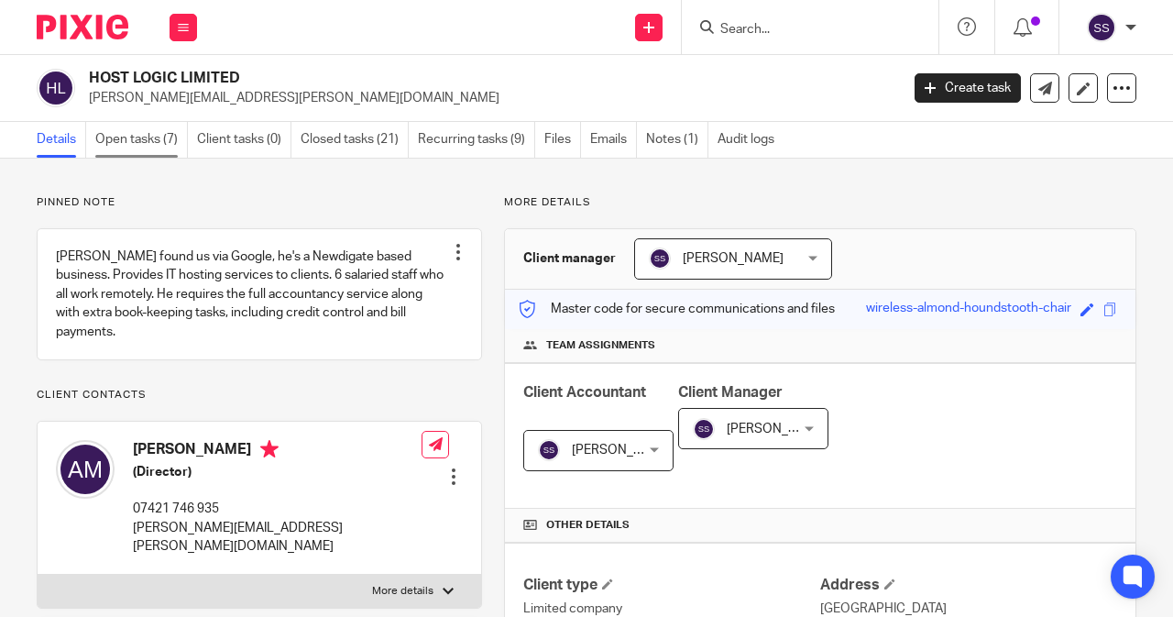
click at [148, 138] on link "Open tasks (7)" at bounding box center [141, 140] width 93 height 36
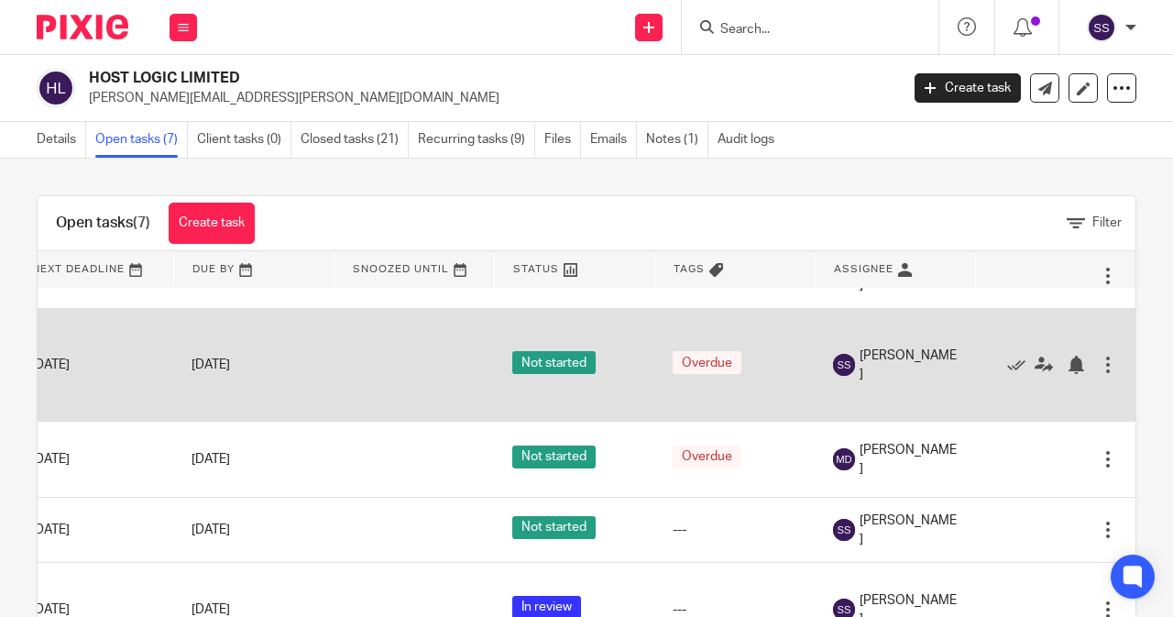
scroll to position [268, 226]
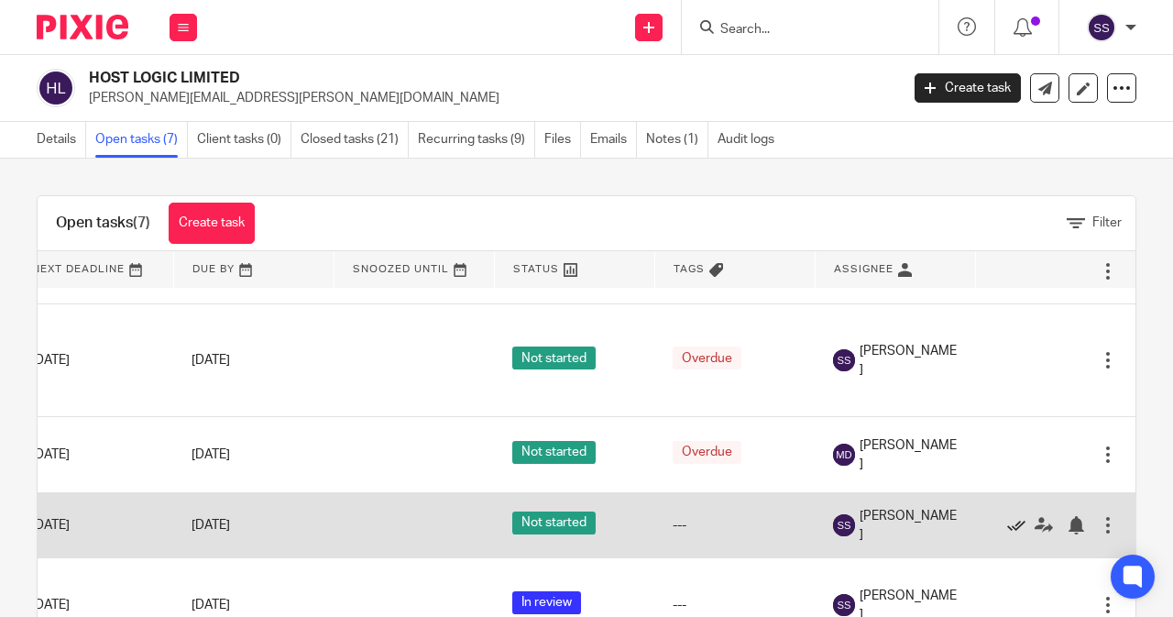
click at [1007, 516] on icon at bounding box center [1016, 525] width 18 height 18
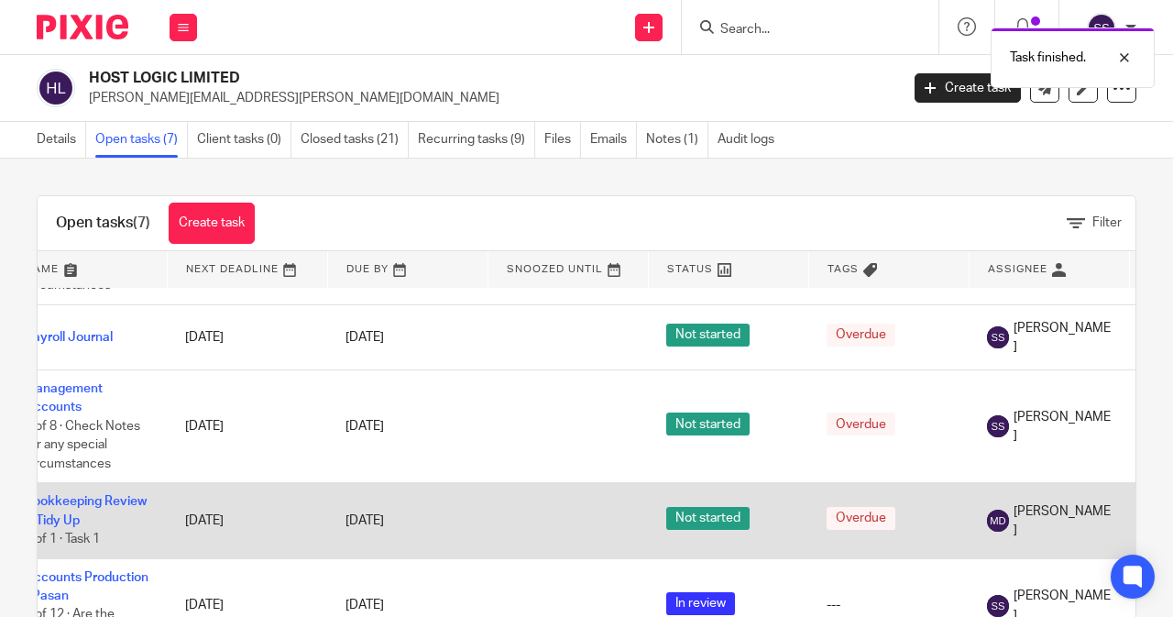
scroll to position [203, 31]
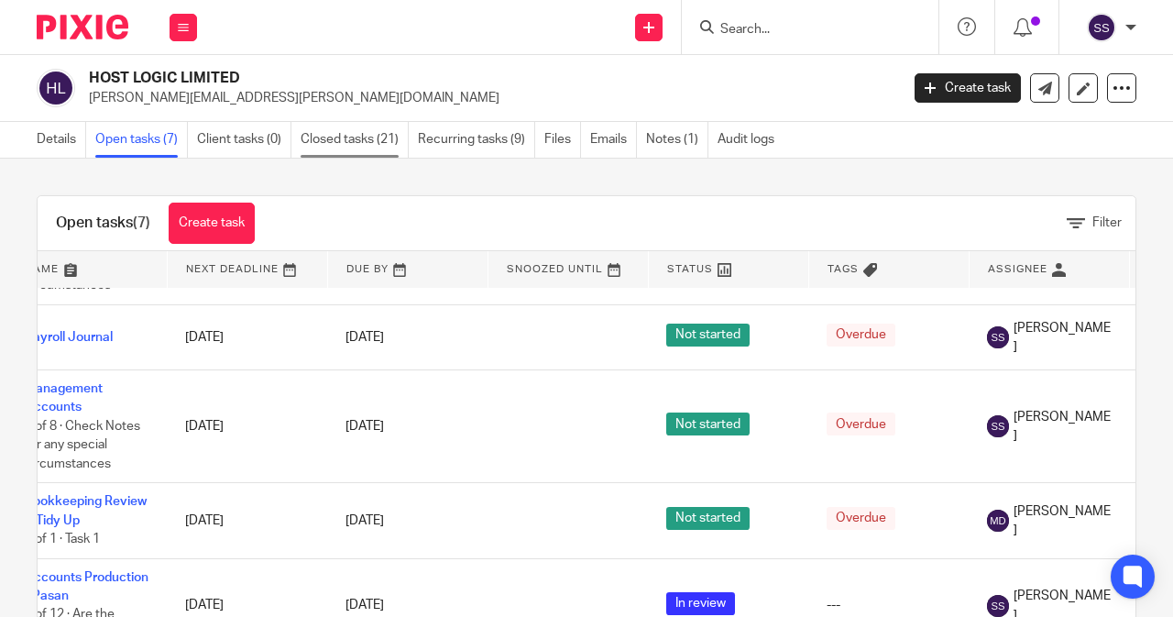
click at [338, 144] on link "Closed tasks (21)" at bounding box center [355, 140] width 108 height 36
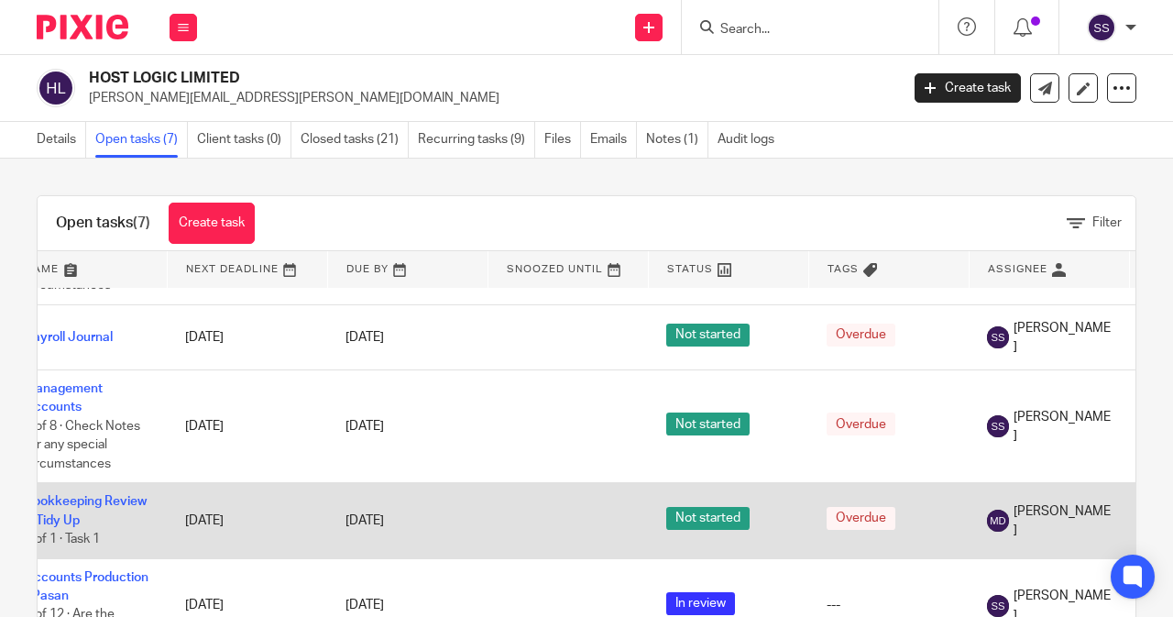
scroll to position [203, 0]
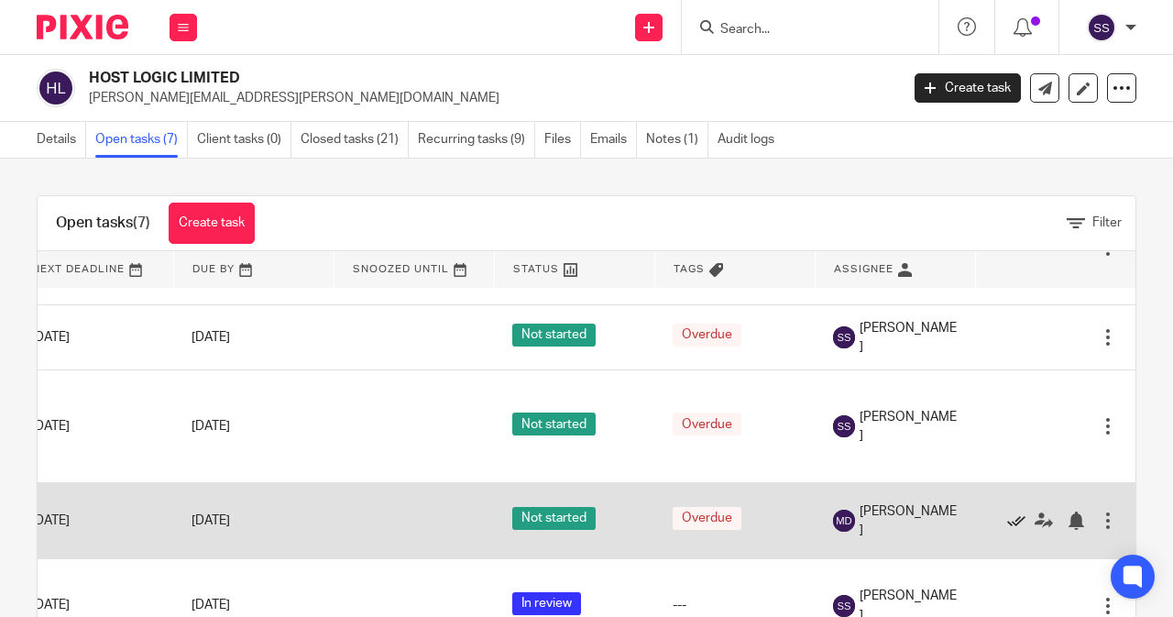
click at [1007, 511] on icon at bounding box center [1016, 520] width 18 height 18
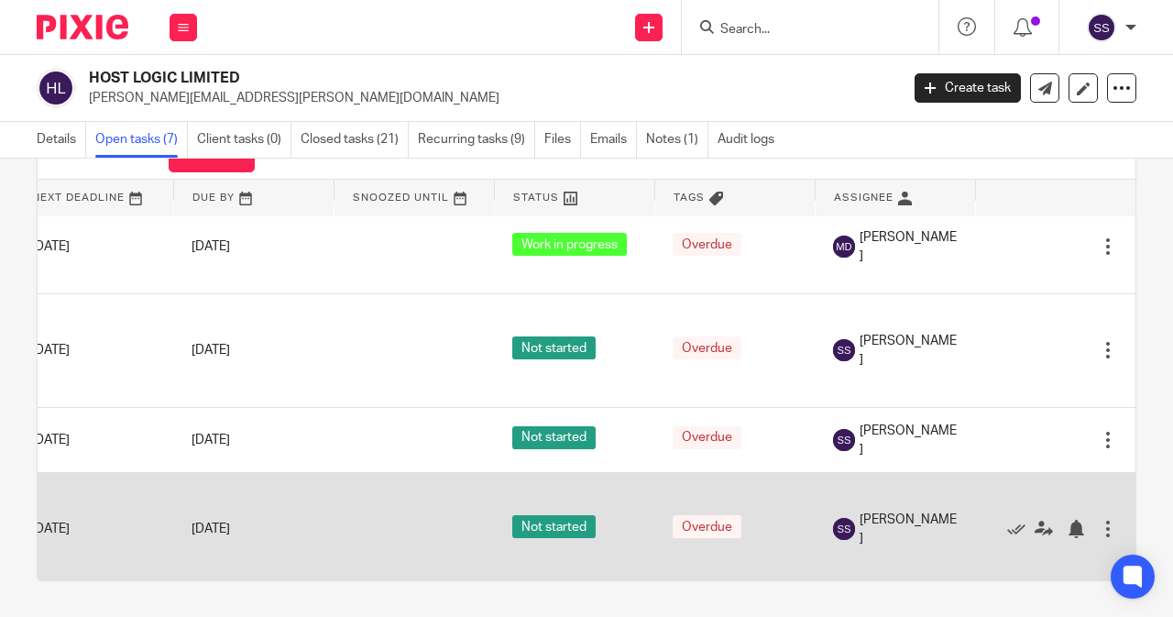
scroll to position [17, 226]
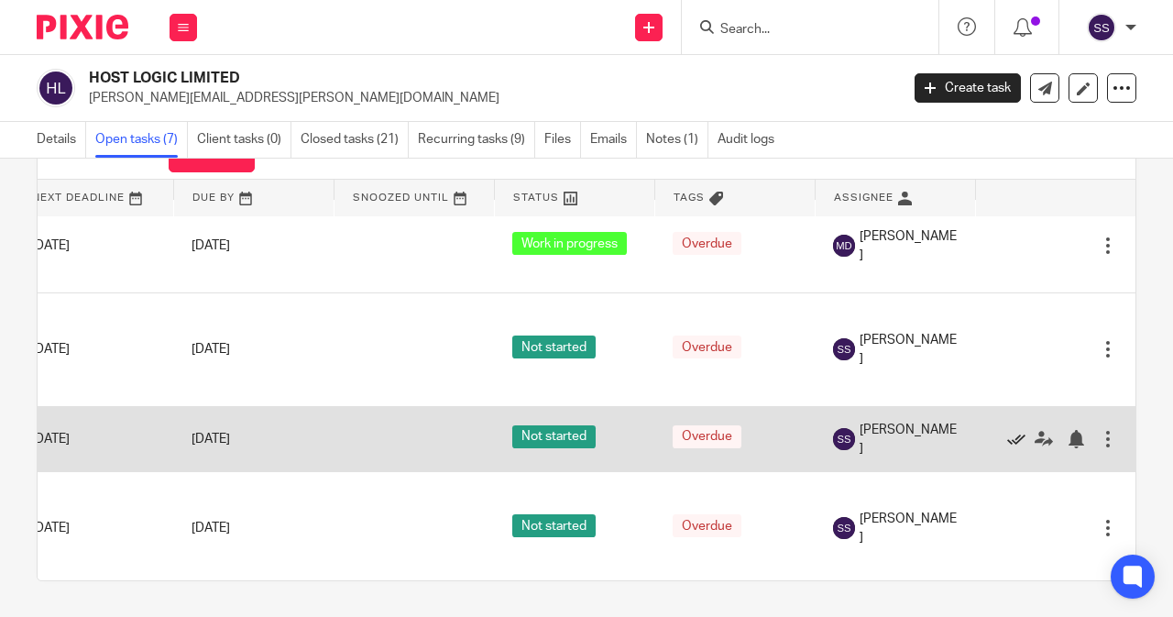
click at [1007, 439] on icon at bounding box center [1016, 439] width 18 height 18
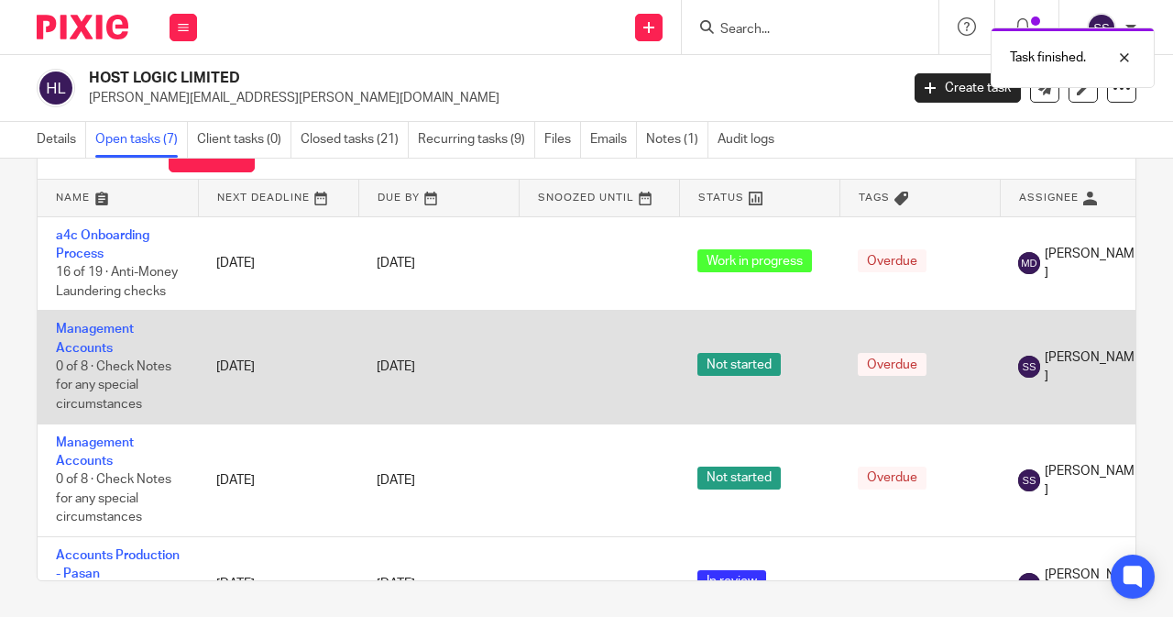
scroll to position [62, 0]
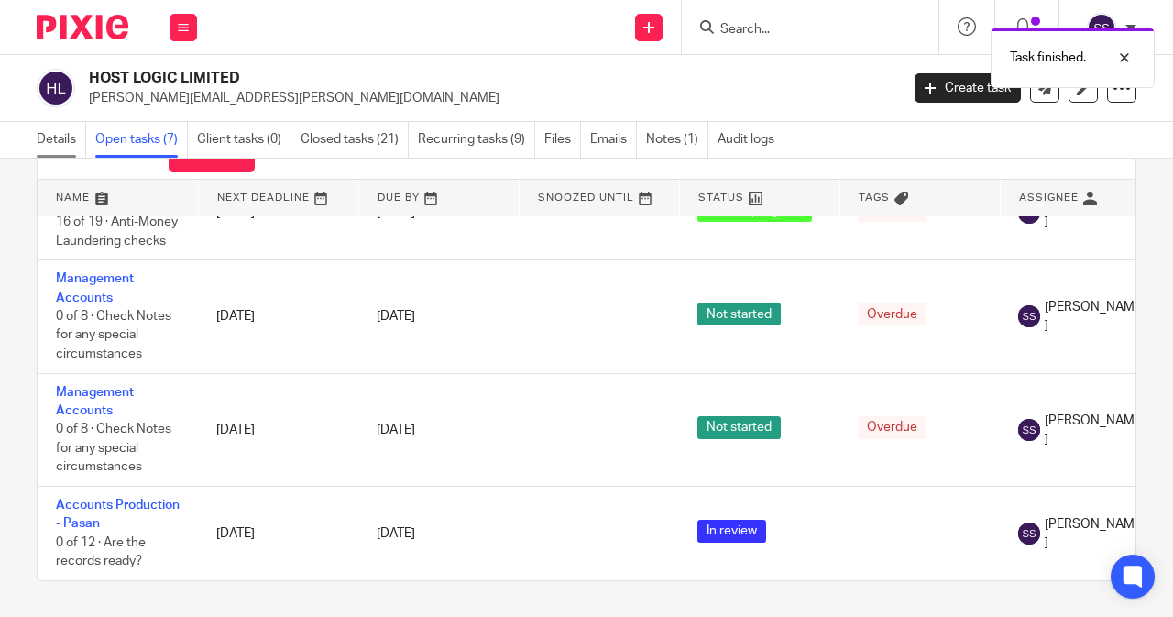
click at [71, 135] on link "Details" at bounding box center [61, 140] width 49 height 36
